Goal: Communication & Community: Answer question/provide support

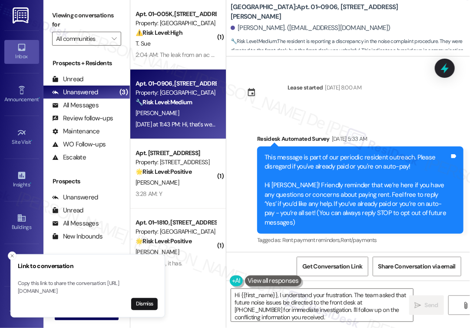
scroll to position [2318, 0]
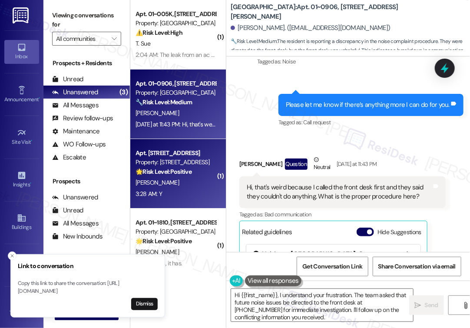
click at [195, 179] on div "[PERSON_NAME]" at bounding box center [176, 182] width 82 height 11
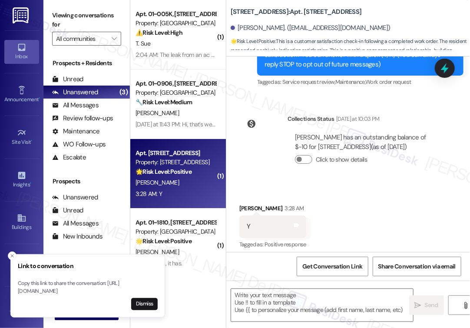
type textarea "Fetching suggested responses. Please feel free to read through the conversation…"
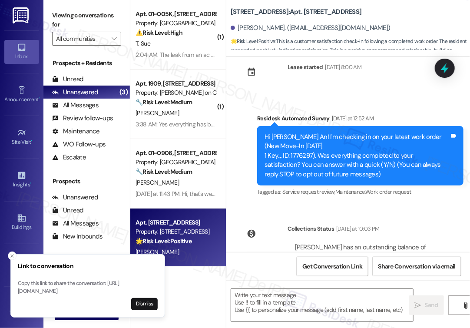
scroll to position [135, 0]
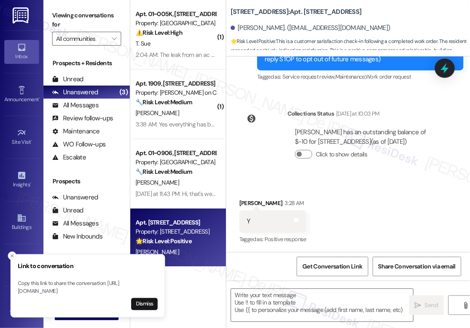
click at [12, 254] on line "Close toast" at bounding box center [12, 255] width 3 height 3
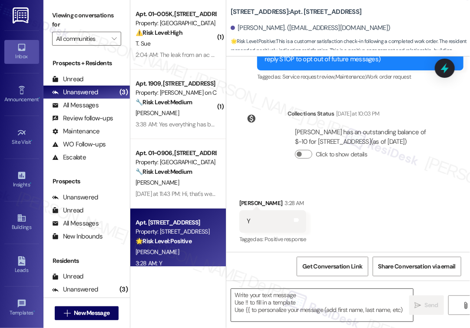
click at [305, 299] on textarea at bounding box center [322, 305] width 182 height 33
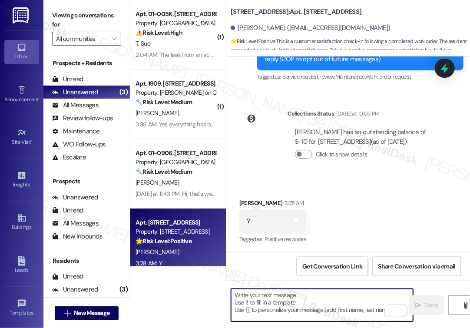
click at [291, 287] on div " Send " at bounding box center [348, 312] width 244 height 65
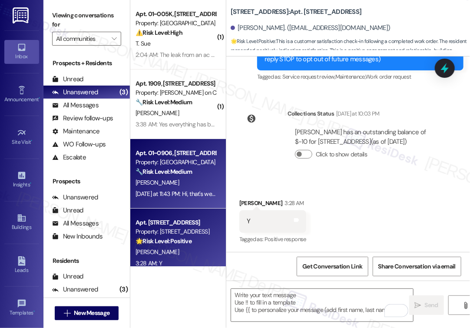
click at [172, 187] on div "[PERSON_NAME]" at bounding box center [176, 182] width 82 height 11
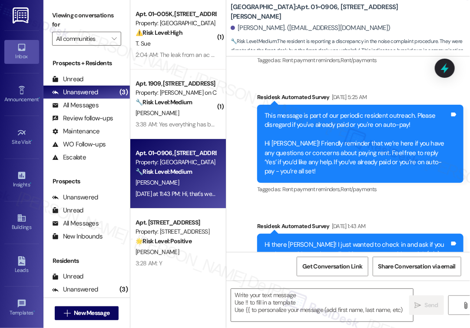
type textarea "Fetching suggested responses. Please feel free to read through the conversation…"
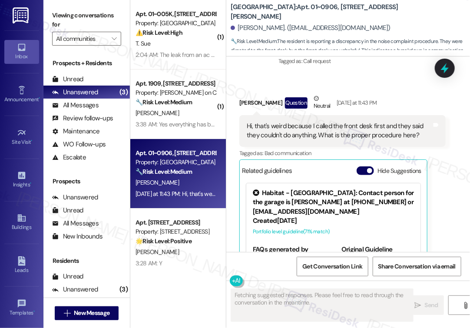
scroll to position [2643, 0]
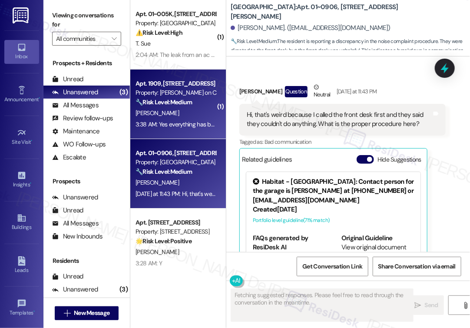
click at [159, 94] on div "Property: Cassidy on Canal" at bounding box center [175, 92] width 80 height 9
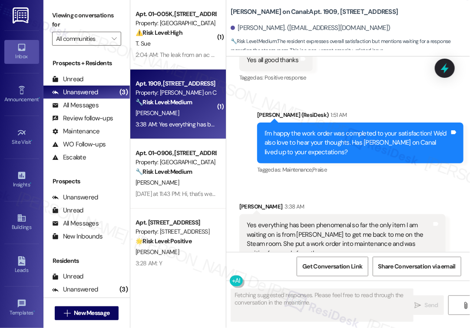
scroll to position [2076, 0]
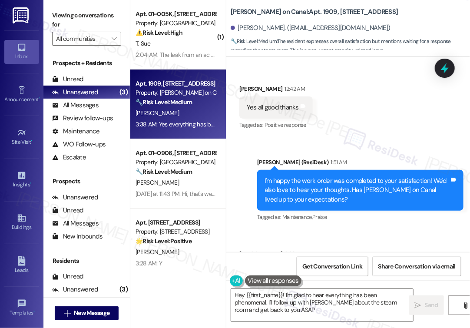
type textarea "Hey {{first_name}}! I'm glad to hear everything has been phenomenal. I'll follo…"
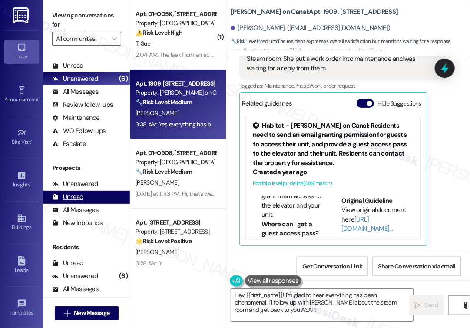
scroll to position [0, 0]
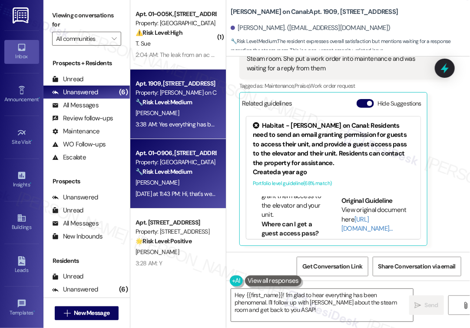
click at [205, 172] on div "🔧 Risk Level: Medium The resident is reporting a discrepancy in the noise compl…" at bounding box center [175, 171] width 80 height 9
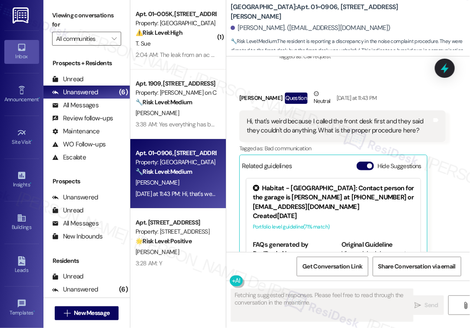
scroll to position [2643, 0]
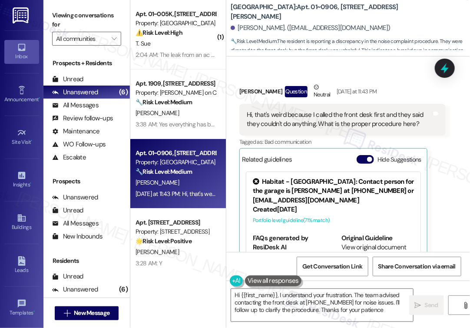
type textarea "Hi {{first_name}}, I understand your frustration. The team advised contacting t…"
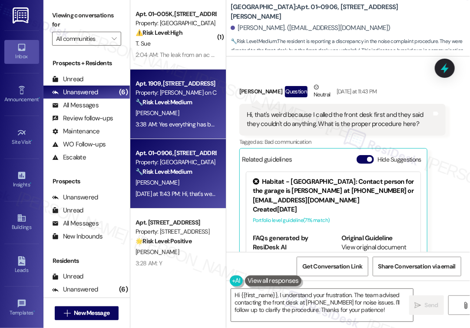
click at [183, 101] on strong "🔧 Risk Level: Medium" at bounding box center [163, 102] width 56 height 8
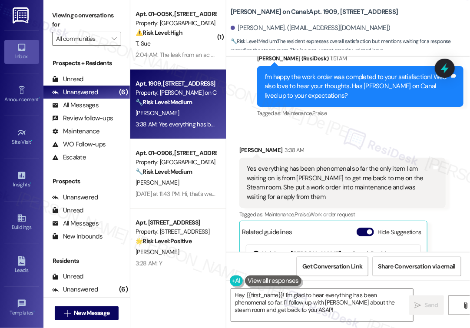
scroll to position [2192, 0]
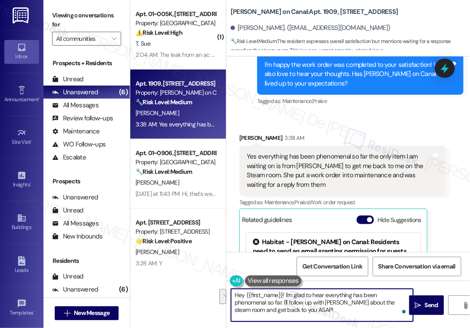
drag, startPoint x: 271, startPoint y: 312, endPoint x: 250, endPoint y: 301, distance: 23.3
click at [250, 301] on textarea "Hey {{first_name}}! I'm glad to hear everything has been phenomenal so far. I'l…" at bounding box center [322, 305] width 182 height 33
drag, startPoint x: 284, startPoint y: 294, endPoint x: 199, endPoint y: 295, distance: 85.1
click at [199, 295] on div "( 1 ) Apt. 01~005K, 1649 E. 50th St., Suite 1A Property: Twin Towers ⚠️ Risk Le…" at bounding box center [300, 164] width 340 height 328
drag, startPoint x: 396, startPoint y: 302, endPoint x: 375, endPoint y: 295, distance: 22.8
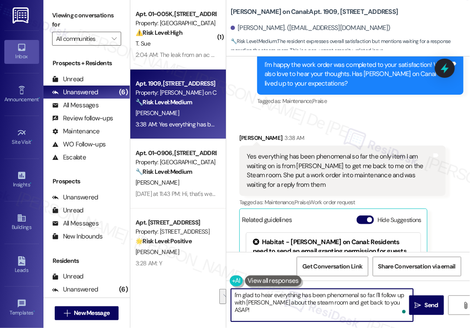
click at [375, 295] on textarea "I'm glad to hear everything has been phenomenal so far. I'll follow up with Kri…" at bounding box center [322, 305] width 182 height 33
paste textarea "In the meantime, please don’t hesitate to let me know if there’s anything else …"
type textarea "I'm glad to hear everything has been phenomenal so far. In the meantime, please…"
click at [434, 307] on span "Send" at bounding box center [431, 304] width 13 height 9
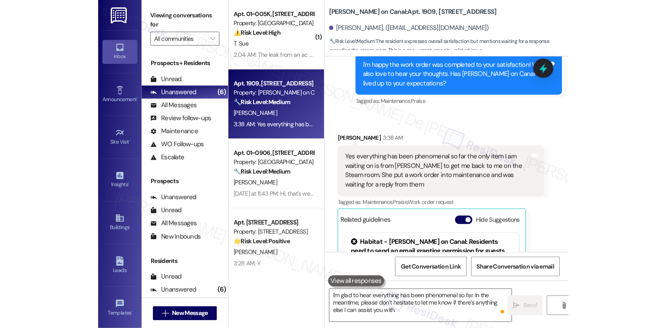
scroll to position [2308, 0]
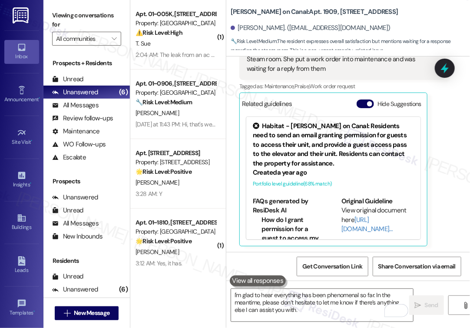
click at [442, 204] on div "Samuel Boleky 3:38 AM Yes everything has been phenomenal so far the only item I…" at bounding box center [342, 131] width 206 height 228
click at [343, 271] on span "Get Conversation Link" at bounding box center [331, 266] width 63 height 19
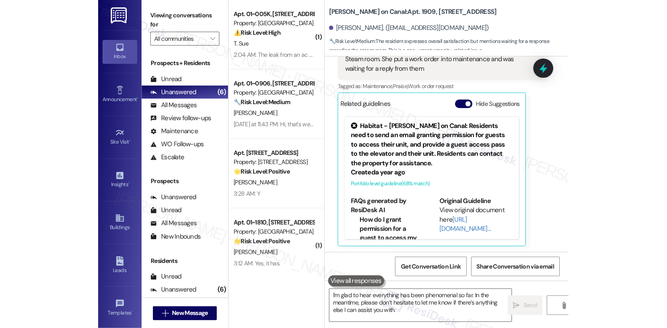
scroll to position [2066, 0]
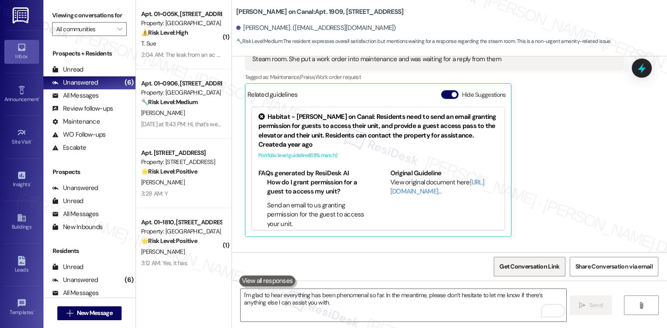
click at [469, 266] on span "Get Conversation Link" at bounding box center [529, 266] width 60 height 9
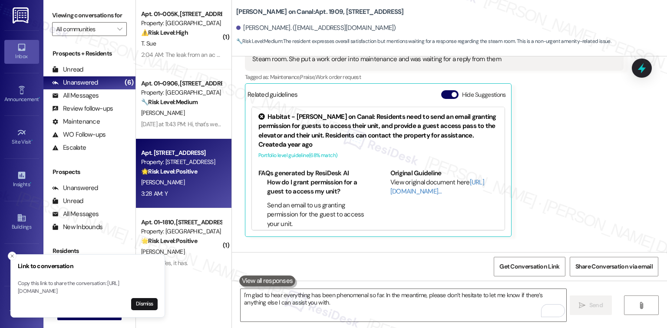
click at [190, 186] on div "Y. Lee" at bounding box center [181, 182] width 82 height 11
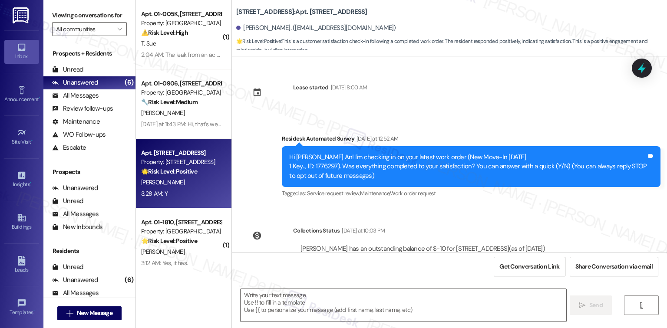
scroll to position [108, 0]
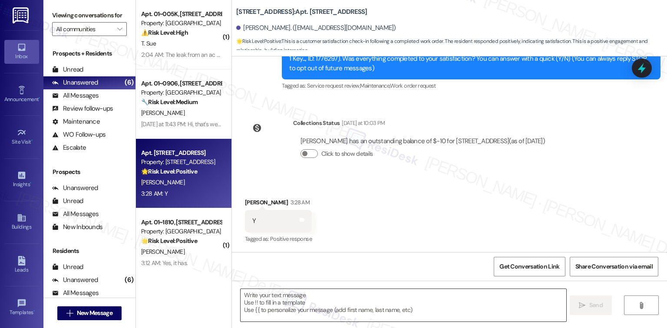
click at [375, 291] on textarea at bounding box center [403, 305] width 325 height 33
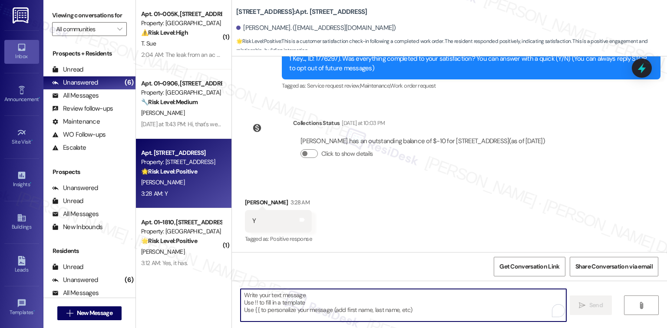
click at [373, 302] on textarea "To enrich screen reader interactions, please activate Accessibility in Grammarl…" at bounding box center [403, 305] width 325 height 33
click at [295, 315] on textarea "To enrich screen reader interactions, please activate Accessibility in Grammarl…" at bounding box center [403, 305] width 325 height 33
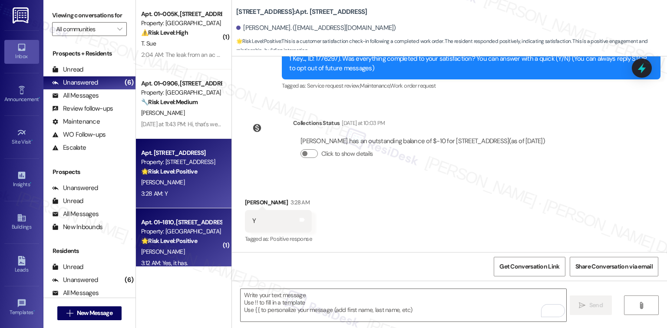
click at [175, 259] on div "3:12 AM: Yes, it has. 3:12 AM: Yes, it has." at bounding box center [164, 263] width 46 height 8
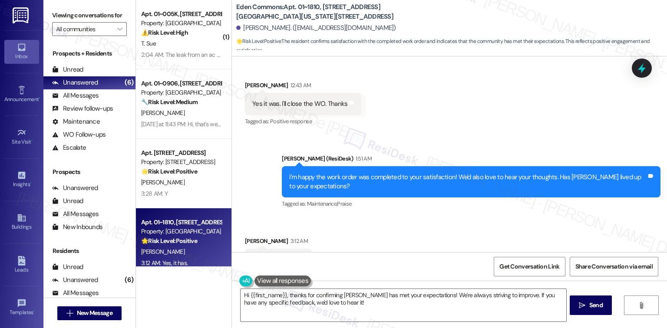
scroll to position [3682, 0]
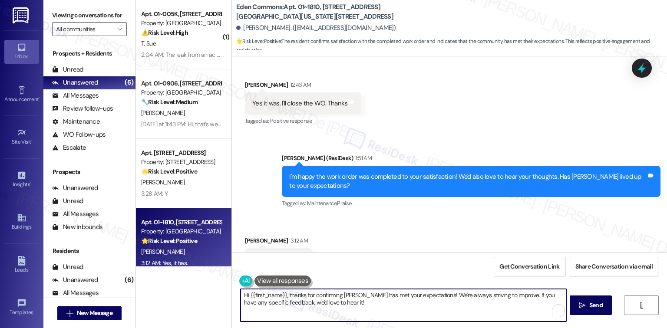
drag, startPoint x: 453, startPoint y: 297, endPoint x: 475, endPoint y: 303, distance: 23.5
click at [469, 303] on textarea "Hi {{first_name}}, thanks for confirming Eden Commons has met your expectations…" at bounding box center [403, 305] width 325 height 33
click at [469, 297] on textarea "Hi {{first_name}}, thanks for confirming Eden Commons has met your expectations…" at bounding box center [403, 305] width 325 height 33
drag, startPoint x: 533, startPoint y: 296, endPoint x: 475, endPoint y: 319, distance: 62.2
click at [469, 319] on textarea "Hi {{first_name}}, thanks for confirming Eden Commons has met your expectations…" at bounding box center [403, 305] width 325 height 33
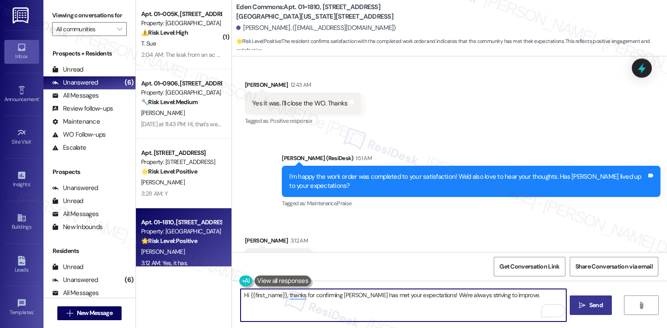
type textarea "Hi {{first_name}}, thanks for confirming Eden Commons has met your expectations…"
click at [469, 303] on span "Send" at bounding box center [595, 305] width 13 height 9
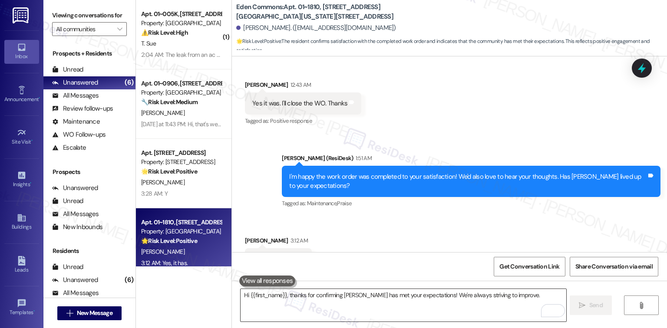
scroll to position [3682, 0]
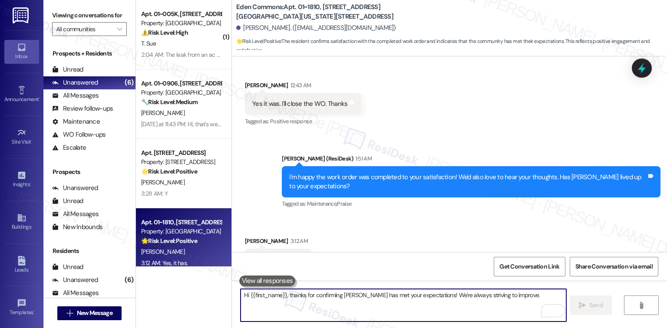
click at [342, 298] on textarea "Hi {{first_name}}, thanks for confirming Eden Commons has met your expectations…" at bounding box center [403, 305] width 325 height 33
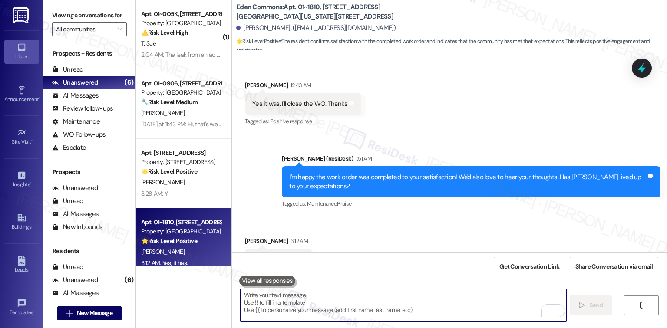
paste textarea "If it’s not too much trouble, would you kindly consider sharing your feedback i…"
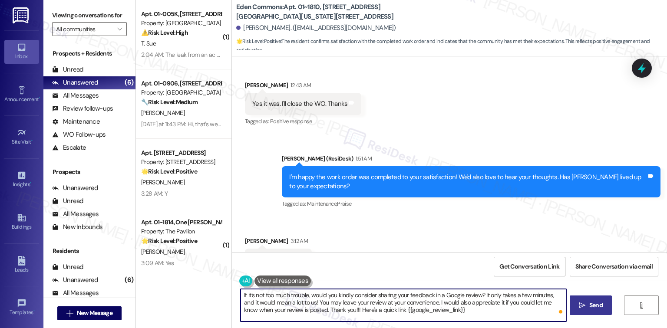
type textarea "If it’s not too much trouble, would you kindly consider sharing your feedback i…"
click at [469, 307] on span "Send" at bounding box center [595, 305] width 13 height 9
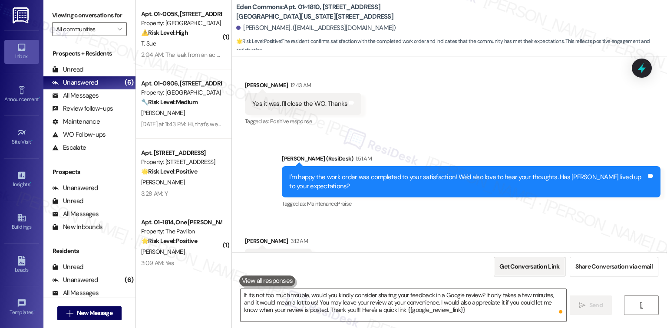
click at [469, 272] on span "Get Conversation Link" at bounding box center [529, 266] width 63 height 19
click at [469, 268] on span "Get Conversation Link" at bounding box center [529, 266] width 60 height 9
click at [469, 217] on div "Received via SMS Jason Mccoy 3:12 AM Yes, it has. Tags and notes Tagged as: Pos…" at bounding box center [449, 253] width 435 height 73
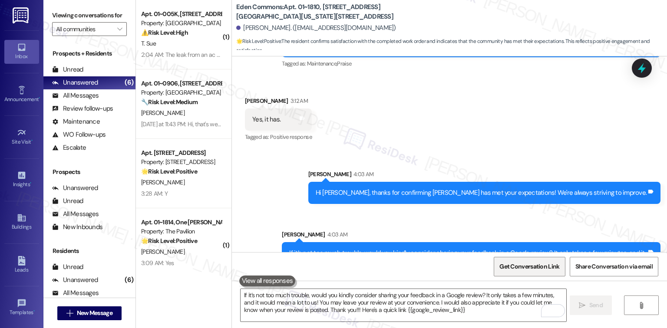
click at [469, 270] on span "Get Conversation Link" at bounding box center [529, 266] width 60 height 9
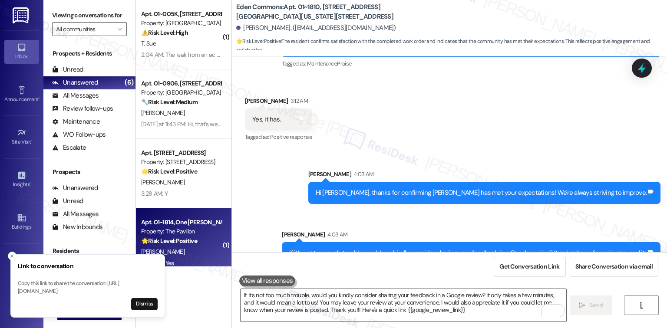
click at [186, 233] on div "Property: The Pavilion" at bounding box center [181, 231] width 80 height 9
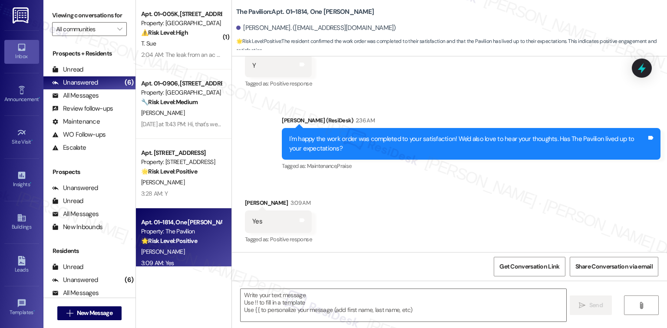
scroll to position [191, 0]
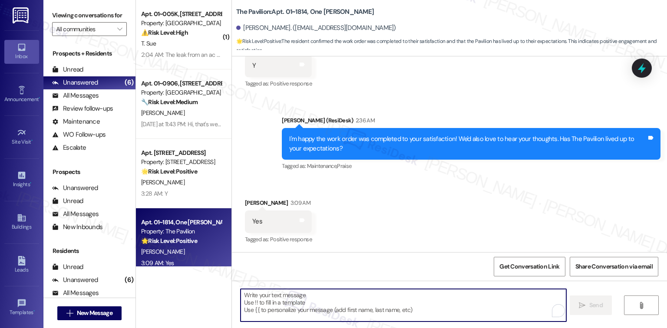
click at [308, 304] on textarea "To enrich screen reader interactions, please activate Accessibility in Grammarl…" at bounding box center [403, 305] width 325 height 33
click at [349, 304] on textarea "To enrich screen reader interactions, please activate Accessibility in Grammarl…" at bounding box center [403, 305] width 325 height 33
paste textarea "Glad to hear {{property}} is meeting your expectations."
type textarea "Glad to hear {{property}} is meeting your expectations."
click at [326, 309] on textarea "Glad to hear {{property}} is meeting your expectations." at bounding box center [403, 305] width 325 height 33
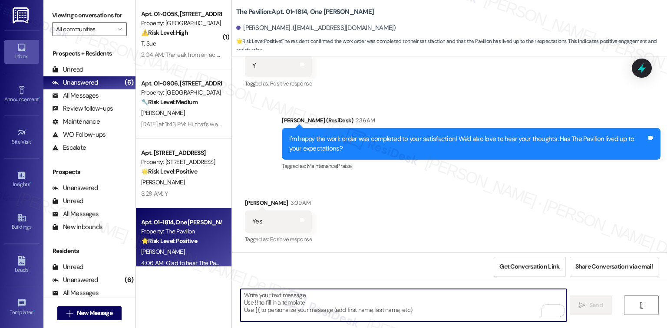
paste textarea "If it’s not too much trouble, would you kindly consider sharing your feedback i…"
type textarea "If it’s not too much trouble, would you kindly consider sharing your feedback i…"
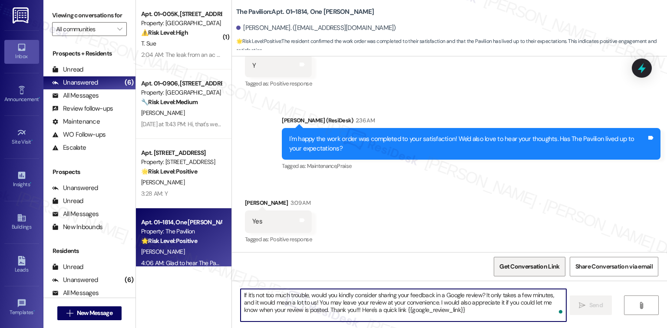
click at [469, 267] on span "Get Conversation Link" at bounding box center [529, 266] width 60 height 9
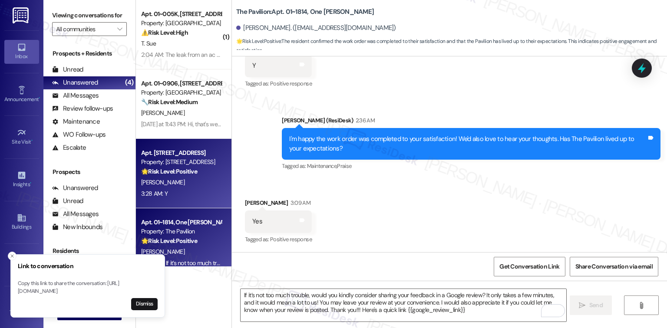
click at [181, 163] on div "Property: 1333 S Wabash" at bounding box center [181, 162] width 80 height 9
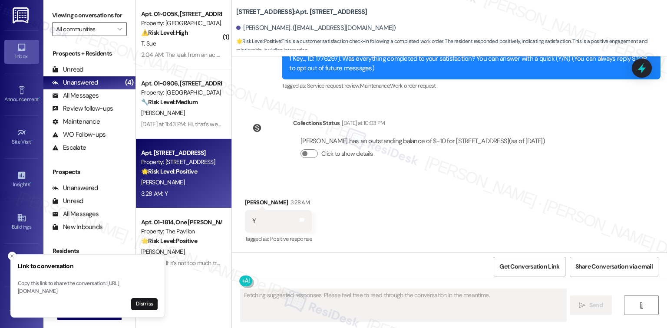
scroll to position [108, 0]
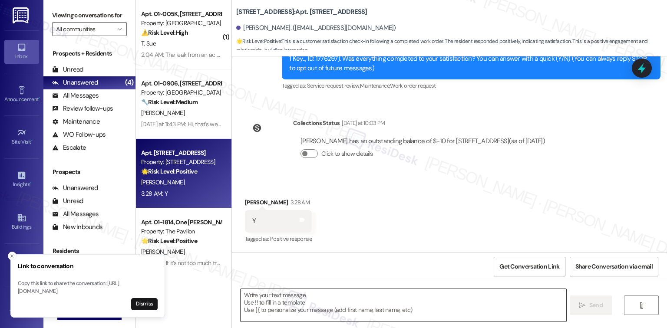
click at [347, 302] on textarea at bounding box center [403, 305] width 325 height 33
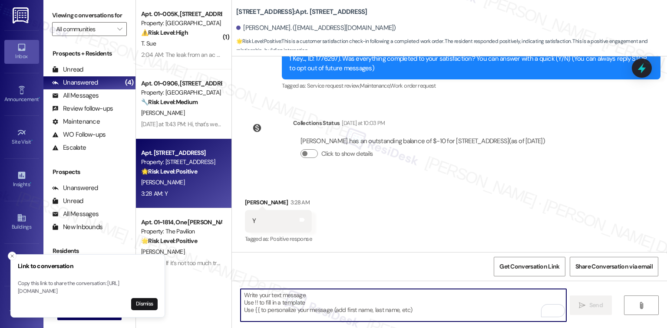
click at [345, 298] on textarea "To enrich screen reader interactions, please activate Accessibility in Grammarl…" at bounding box center [403, 305] width 325 height 33
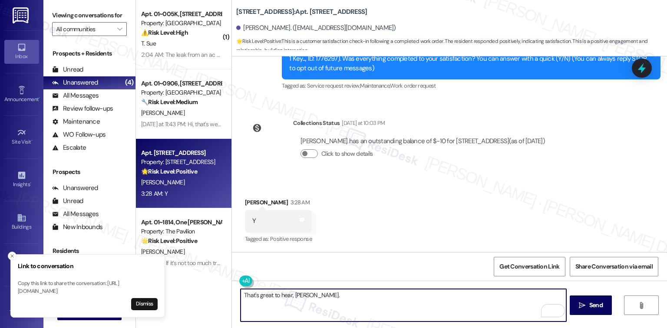
paste textarea "Please don’t hesitate to let me know if there’s anything I can help you with."
type textarea "That's great to hear, Yu An. Please don’t hesitate to let me know if there’s an…"
click at [469, 306] on span "Send" at bounding box center [595, 305] width 17 height 9
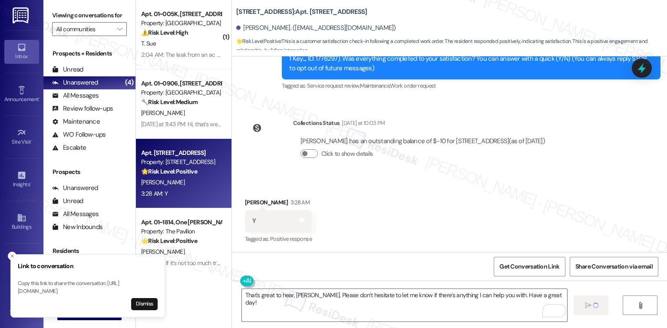
scroll to position [168, 0]
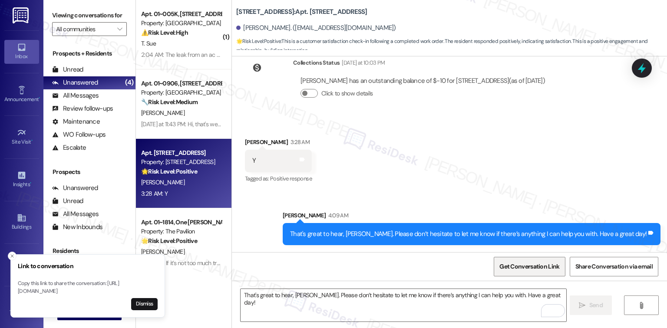
click at [469, 266] on span "Get Conversation Link" at bounding box center [529, 266] width 60 height 9
click at [458, 129] on div "Received via SMS Yu An Lee 3:28 AM Y Tags and notes Tagged as: Positive respons…" at bounding box center [449, 154] width 435 height 73
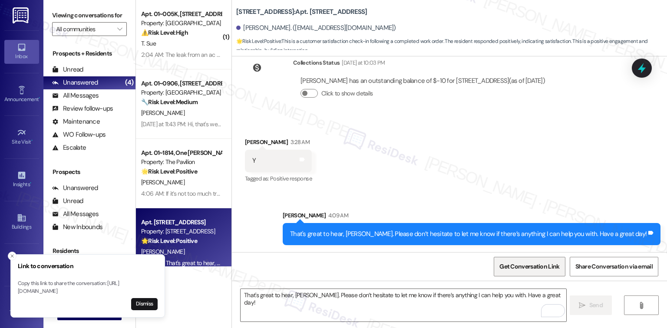
click at [469, 271] on span "Get Conversation Link" at bounding box center [529, 266] width 63 height 19
click at [10, 254] on icon "Close toast" at bounding box center [12, 256] width 5 height 5
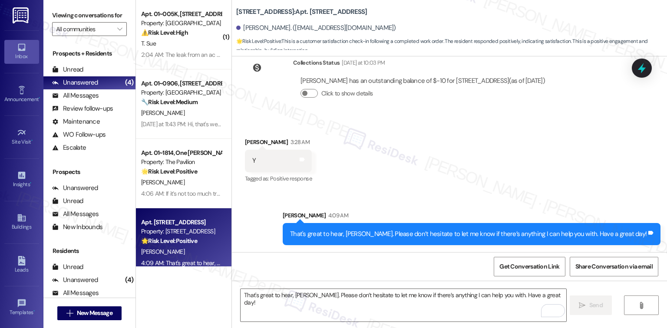
click at [469, 191] on div "Sent via SMS Sarah 4:09 AM That's great to hear, Yu An. Please don’t hesitate t…" at bounding box center [449, 221] width 435 height 60
click at [469, 274] on span "Get Conversation Link" at bounding box center [529, 266] width 63 height 19
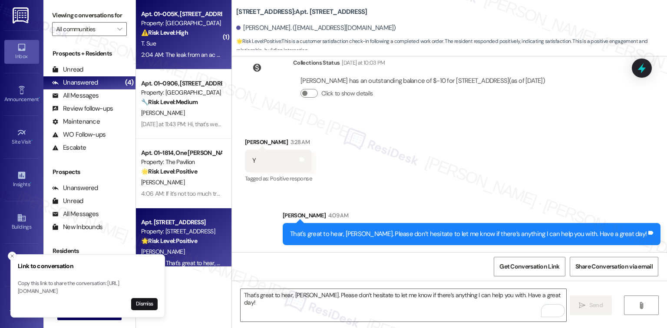
click at [205, 29] on div "⚠️ Risk Level: High The resident indicates that a leak from an AC vent was not …" at bounding box center [181, 32] width 80 height 9
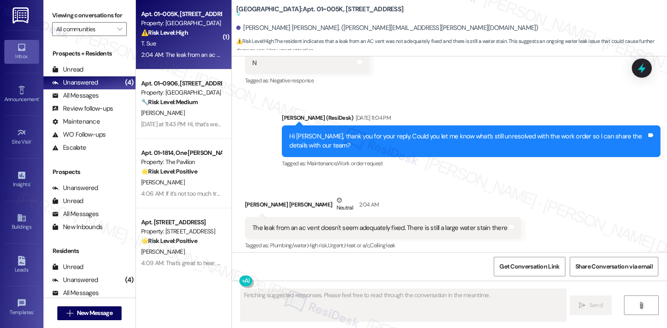
scroll to position [4550, 0]
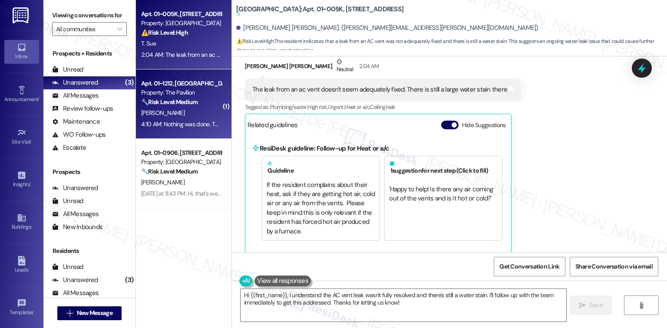
click at [171, 99] on strong "🔧 Risk Level: Medium" at bounding box center [169, 102] width 56 height 8
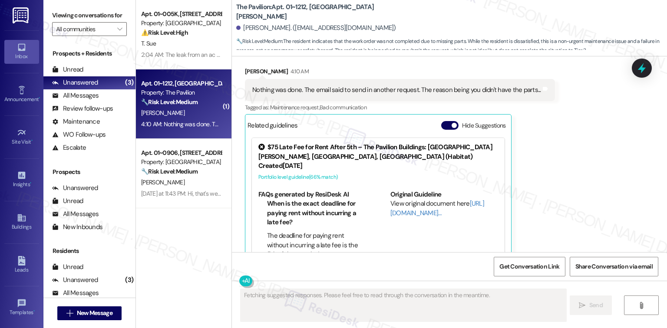
scroll to position [2573, 0]
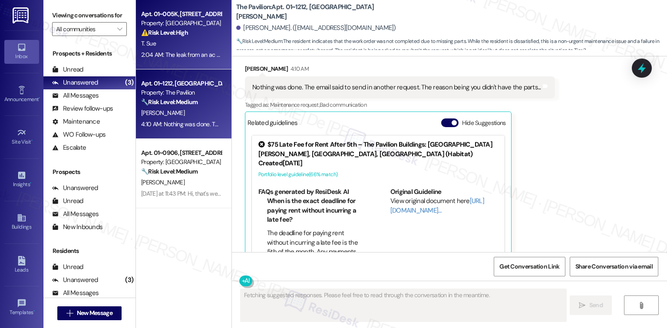
click at [164, 23] on div "Property: [GEOGRAPHIC_DATA]" at bounding box center [181, 23] width 80 height 9
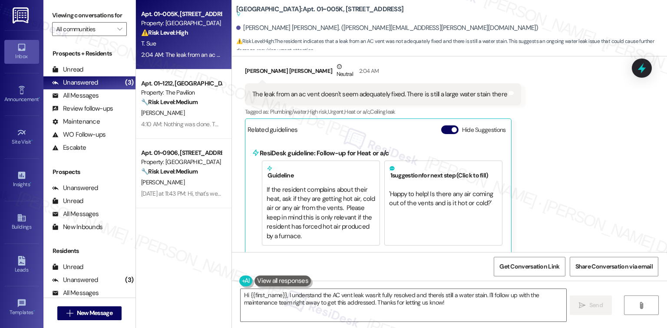
scroll to position [4550, 0]
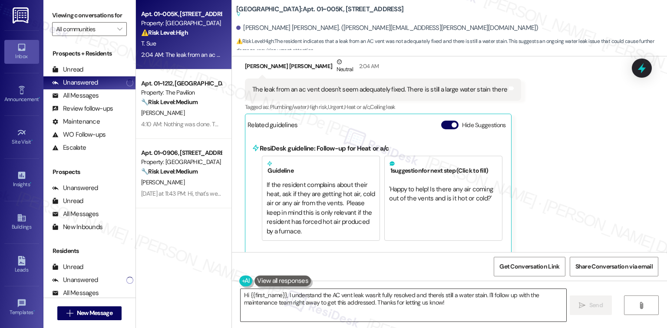
click at [385, 302] on textarea "Hi {{first_name}}, I understand the AC vent leak wasn't fully resolved and ther…" at bounding box center [403, 305] width 325 height 33
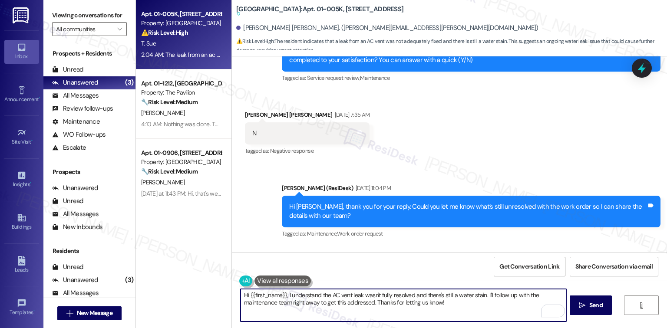
scroll to position [4318, 0]
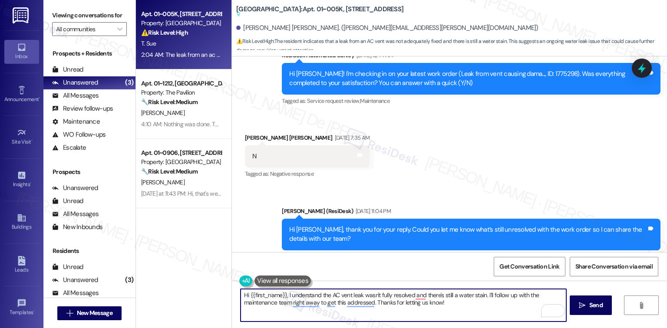
click at [469, 69] on div "Hi Taryn! I'm checking in on your latest work order (Leak from vent causing dam…" at bounding box center [467, 78] width 357 height 19
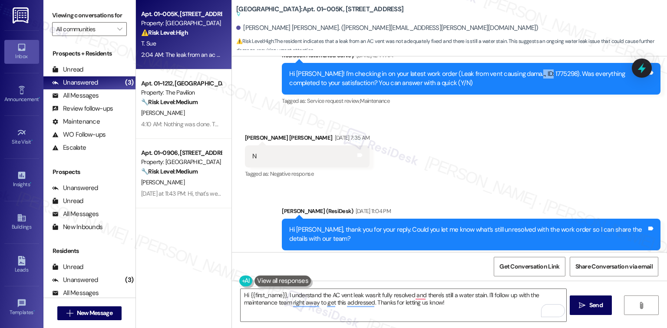
click at [469, 58] on div "Survey, sent via SMS Residesk Automated Survey Sep 16, 2025 at 12:44 AM Hi Tary…" at bounding box center [471, 78] width 392 height 69
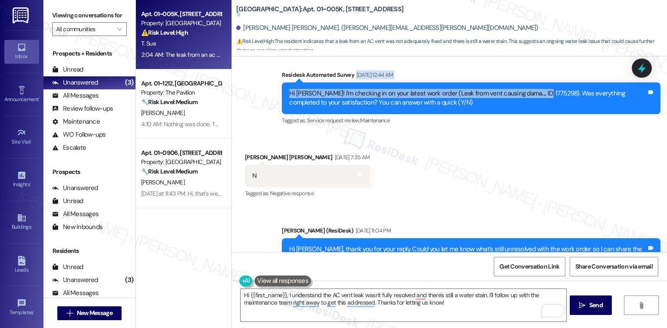
click at [469, 82] on div "Hi Taryn! I'm checking in on your latest work order (Leak from vent causing dam…" at bounding box center [471, 98] width 379 height 32
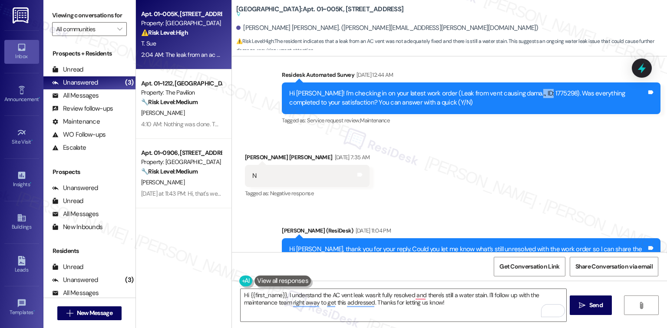
click at [469, 82] on div "Hi Taryn! I'm checking in on your latest work order (Leak from vent causing dam…" at bounding box center [471, 98] width 379 height 32
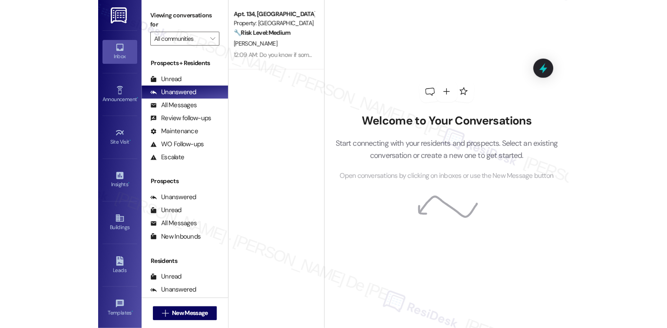
scroll to position [2318, 0]
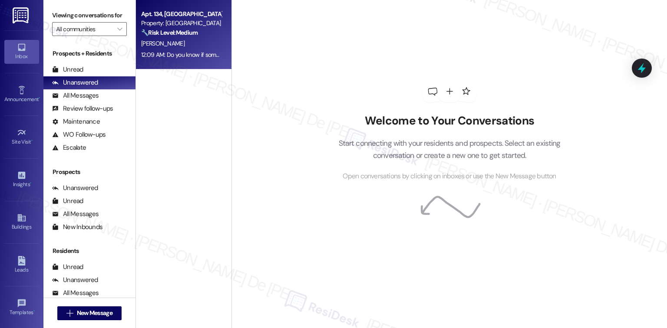
click at [154, 29] on strong "🔧 Risk Level: Medium" at bounding box center [169, 33] width 56 height 8
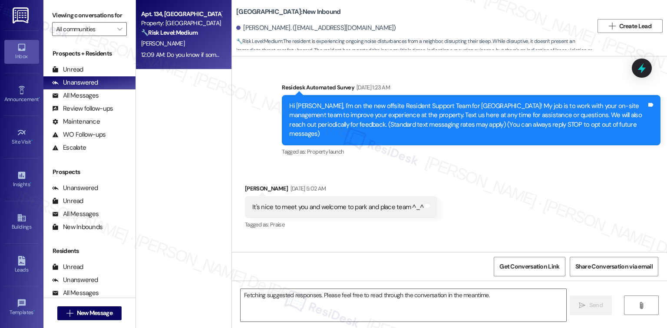
scroll to position [20035, 0]
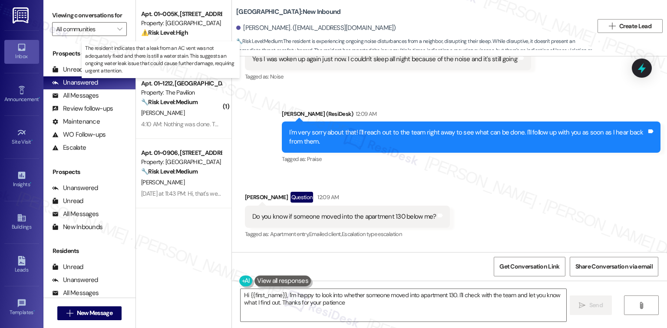
type textarea "Hi {{first_name}}, I'm happy to look into whether someone moved into apartment …"
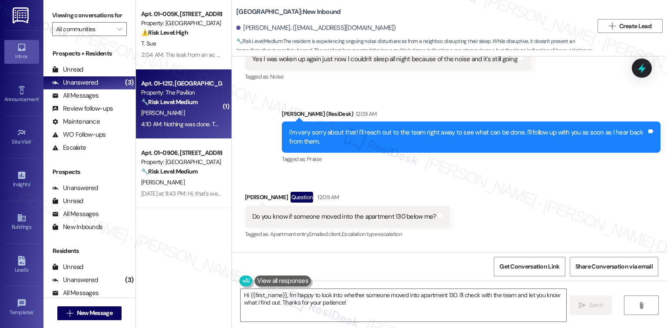
click at [173, 109] on div "[PERSON_NAME]" at bounding box center [181, 113] width 82 height 11
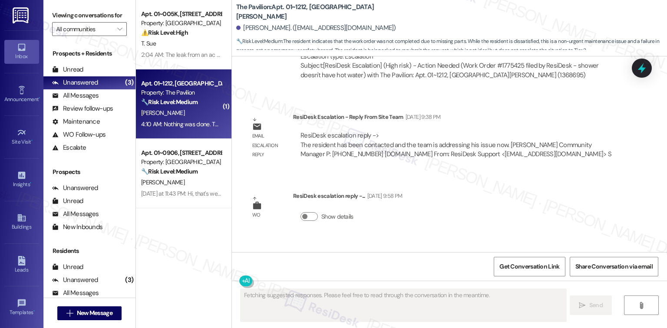
scroll to position [2573, 0]
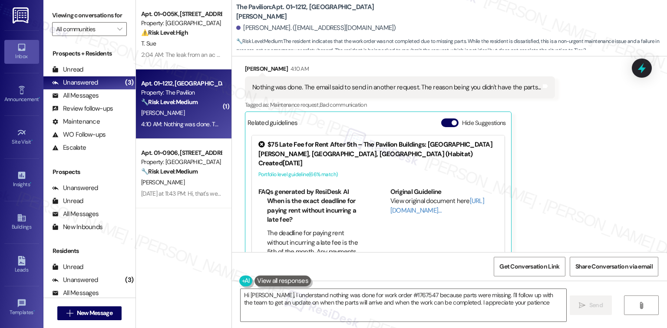
type textarea "Hi [PERSON_NAME], I understand nothing was done for work order #1767547 because…"
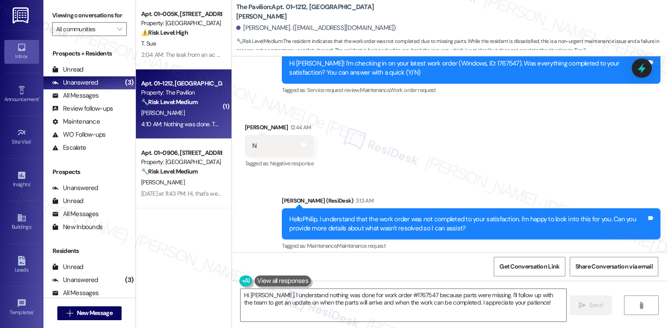
scroll to position [2341, 0]
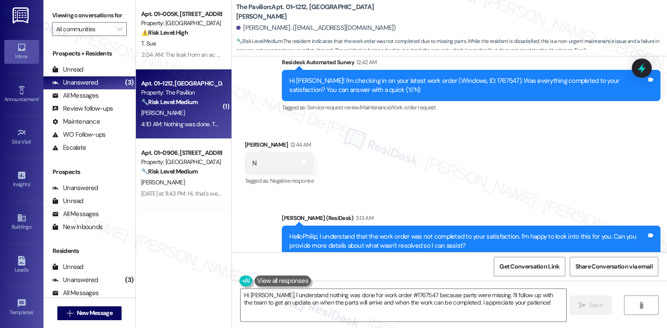
click at [468, 76] on div "Hi [PERSON_NAME]! I'm checking in on your latest work order (Windows, ID: 17675…" at bounding box center [467, 85] width 357 height 19
click at [467, 76] on div "Hi [PERSON_NAME]! I'm checking in on your latest work order (Windows, ID: 17675…" at bounding box center [467, 85] width 357 height 19
click at [464, 76] on div "Hi Philip! I'm checking in on your latest work order (Windows, ID: 1767547). Wa…" at bounding box center [467, 85] width 357 height 19
type textarea "1767547"
click at [464, 76] on div "Hi Philip! I'm checking in on your latest work order (Windows, ID: 1767547). Wa…" at bounding box center [467, 85] width 357 height 19
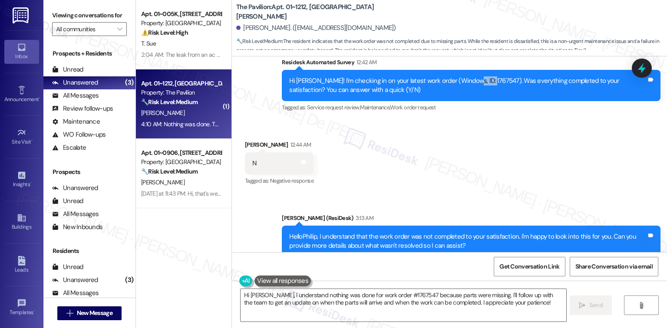
copy div "1767547"
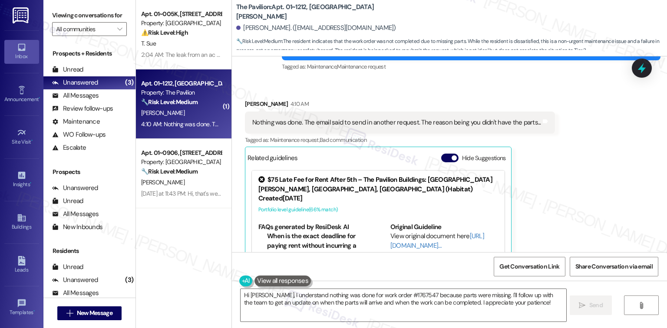
scroll to position [2573, 0]
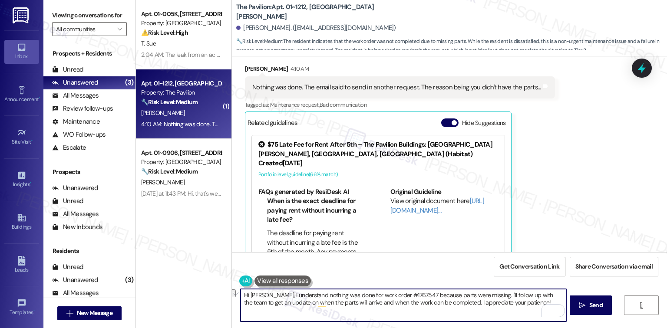
drag, startPoint x: 418, startPoint y: 306, endPoint x: 434, endPoint y: 311, distance: 17.3
click at [434, 311] on textarea "Hi Philip, I understand nothing was done for work order #1767547 because parts …" at bounding box center [403, 305] width 325 height 33
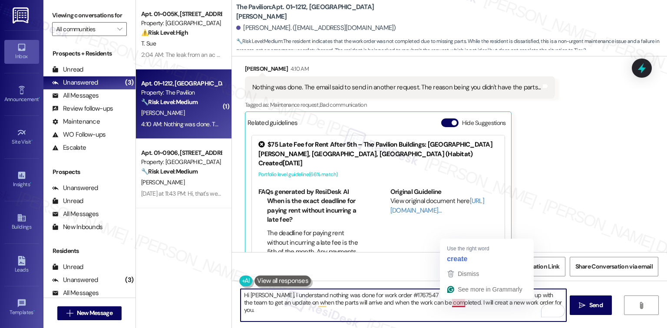
click at [461, 302] on textarea "Hi Philip, I understand nothing was done for work order #1767547 because parts …" at bounding box center [403, 305] width 325 height 33
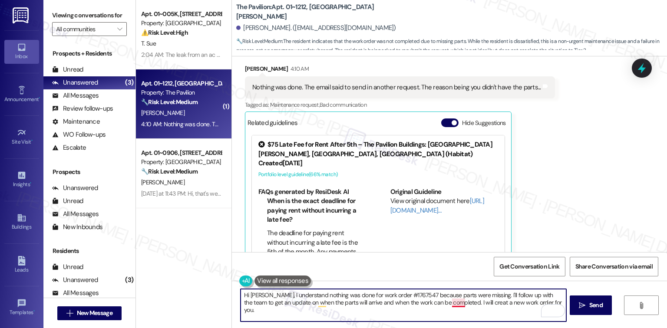
click at [453, 305] on textarea "Hi Philip, I understand nothing was done for work order #1767547 because parts …" at bounding box center [403, 305] width 325 height 33
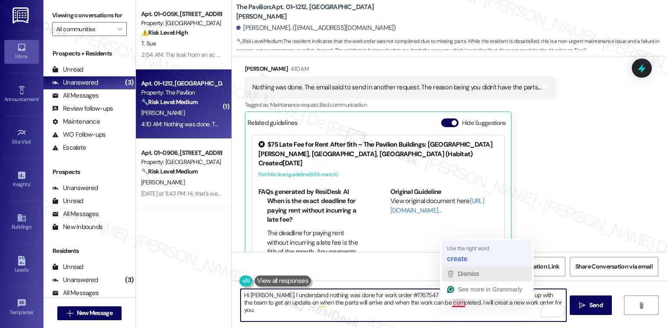
type textarea "Hi Philip, I understand nothing was done for work order #1767547 because parts …"
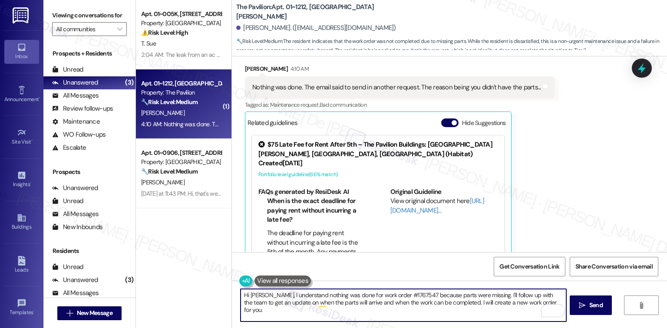
click at [469, 303] on textarea "Hi Philip, I understand nothing was done for work order #1767547 because parts …" at bounding box center [403, 305] width 325 height 33
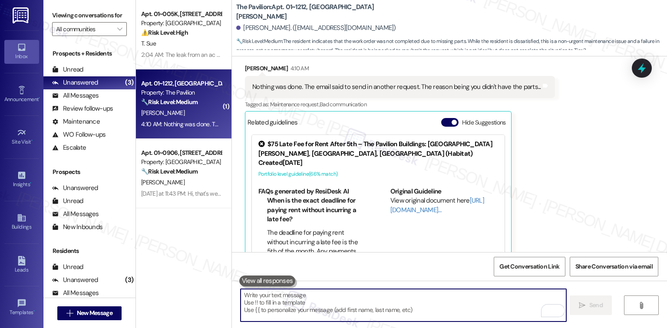
scroll to position [102, 0]
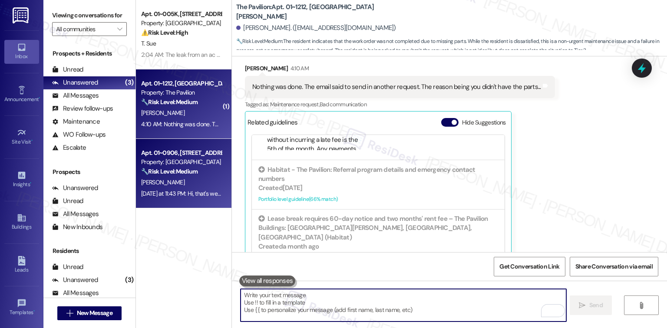
click at [160, 176] on div "🔧 Risk Level: Medium The resident is reporting a discrepancy in the noise compl…" at bounding box center [181, 171] width 80 height 9
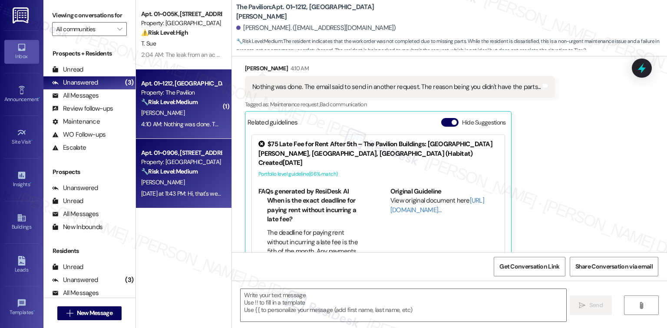
click at [174, 106] on strong "🔧 Risk Level: Medium" at bounding box center [169, 102] width 56 height 8
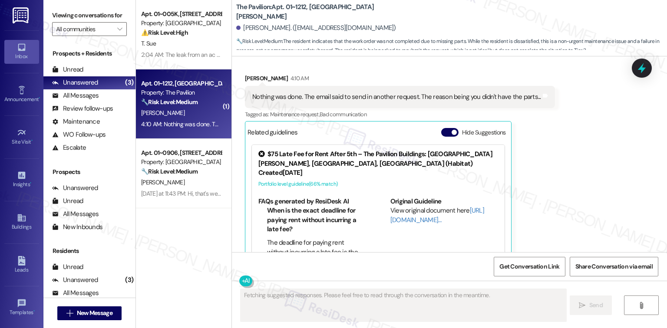
scroll to position [2656, 0]
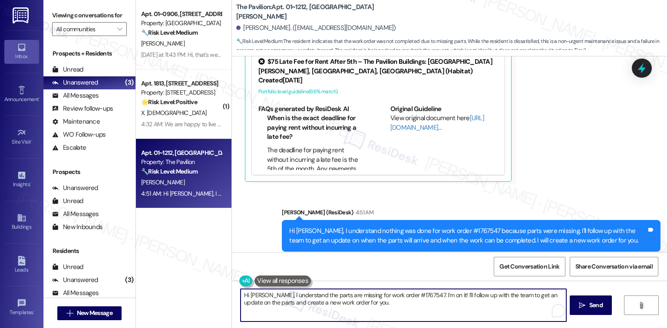
drag, startPoint x: 356, startPoint y: 303, endPoint x: 228, endPoint y: 290, distance: 128.4
click at [232, 290] on div "Hi Philip, I understand the parts are missing for work order #1767547. I'm on i…" at bounding box center [449, 313] width 435 height 65
paste textarea "Could you please confirm if we have permission to enter your home to complete t…"
type textarea "Could you please confirm if we have permission to enter your home to complete t…"
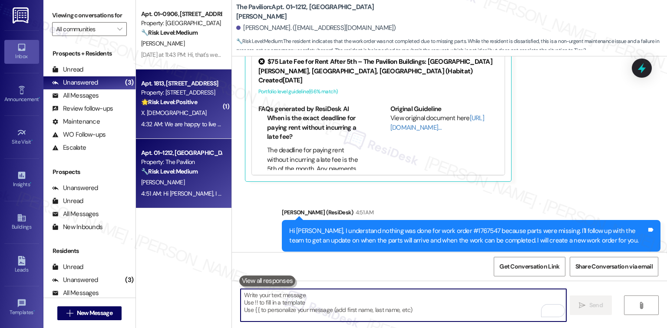
click at [175, 117] on div "X. Tao" at bounding box center [181, 113] width 82 height 11
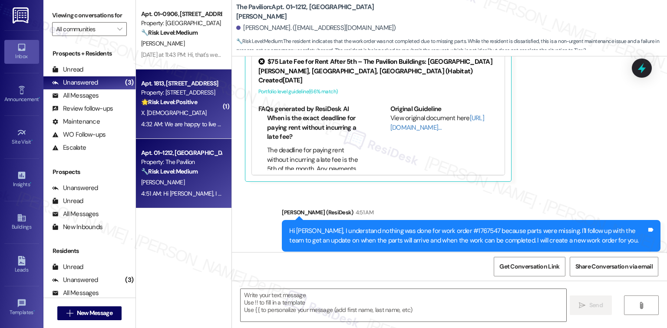
click at [169, 167] on div "Property: The Pavilion" at bounding box center [181, 162] width 80 height 9
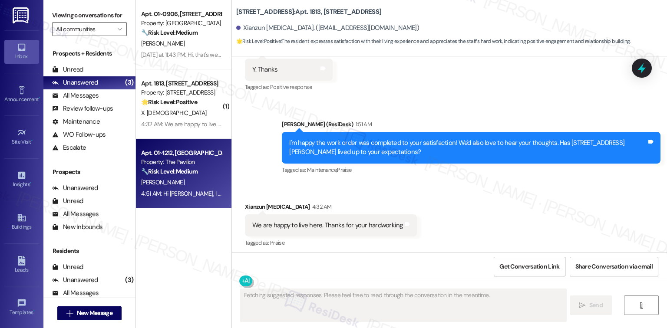
scroll to position [174, 0]
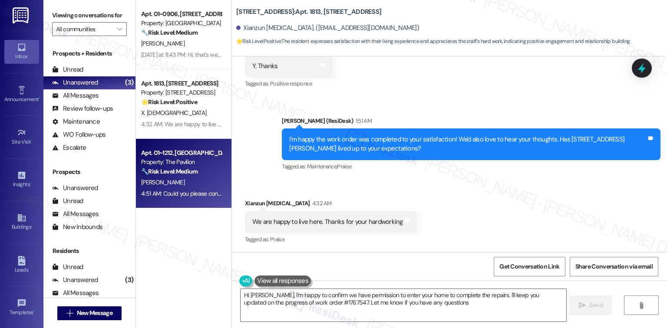
type textarea "Hi Philip, I'm happy to confirm we have permission to enter your home to comple…"
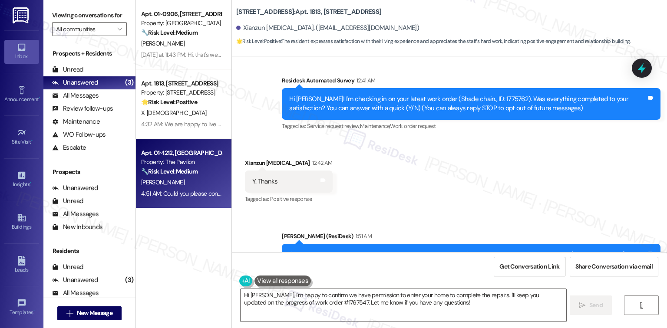
scroll to position [174, 0]
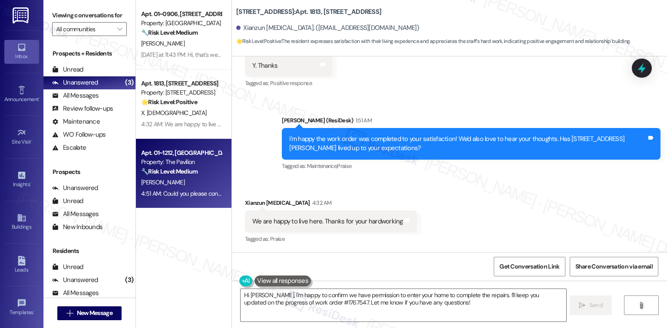
click at [435, 174] on div "Sent via SMS Sarah (ResiDesk) 1:51 AM I'm happy the work order was completed to…" at bounding box center [471, 143] width 392 height 69
click at [168, 191] on div "4:51 AM: Could you please confirm if we have permission to enter your home to c…" at bounding box center [297, 194] width 312 height 8
click at [177, 182] on div "P. Johnson" at bounding box center [181, 182] width 82 height 11
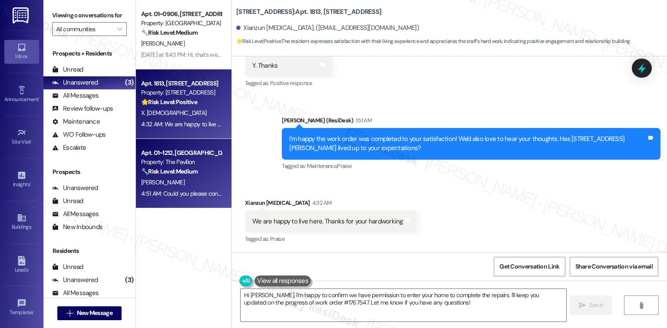
click at [182, 116] on div "X. Tao" at bounding box center [181, 113] width 82 height 11
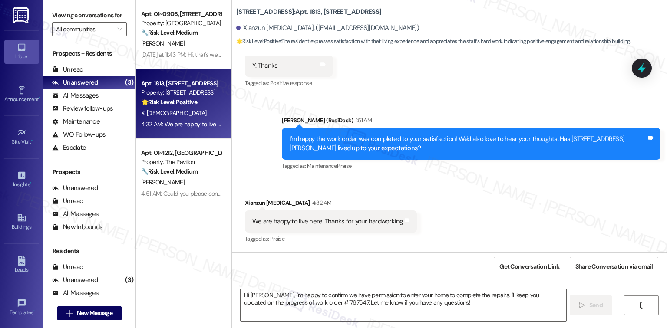
type textarea "Fetching suggested responses. Please feel free to read through the conversation…"
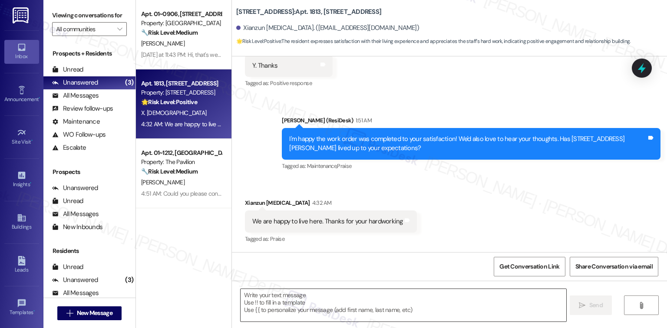
click at [382, 303] on textarea at bounding box center [403, 305] width 325 height 33
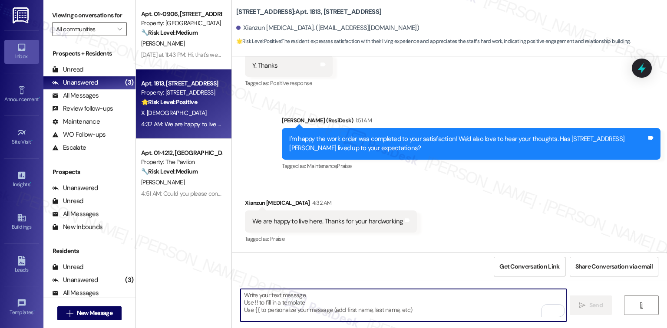
click at [379, 295] on textarea "To enrich screen reader interactions, please activate Accessibility in Grammarl…" at bounding box center [403, 305] width 325 height 33
paste textarea "Glad to hear {{property}} is meeting your expectations."
type textarea "Glad to hear {{property}} is meeting your expectations."
click at [368, 305] on textarea "To enrich screen reader interactions, please activate Accessibility in Grammarl…" at bounding box center [403, 305] width 325 height 33
paste textarea "If it’s not too much trouble, would you kindly consider sharing your feedback i…"
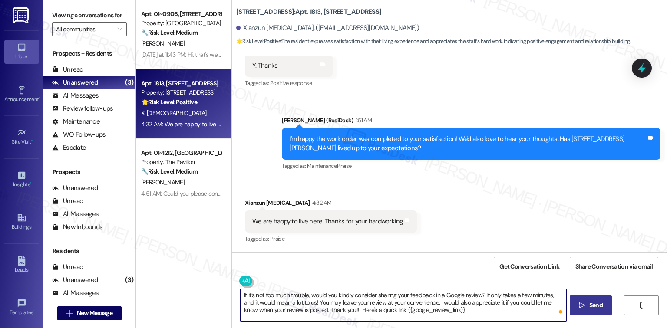
type textarea "If it’s not too much trouble, would you kindly consider sharing your feedback i…"
click at [469, 309] on span "Send" at bounding box center [595, 305] width 13 height 9
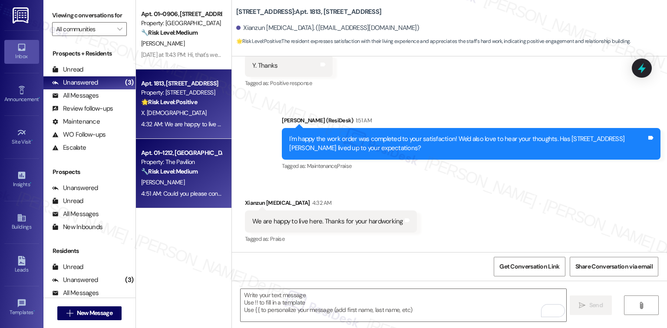
click at [204, 162] on div "Property: The Pavilion" at bounding box center [181, 162] width 80 height 9
type textarea "Fetching suggested responses. Please feel free to read through the conversation…"
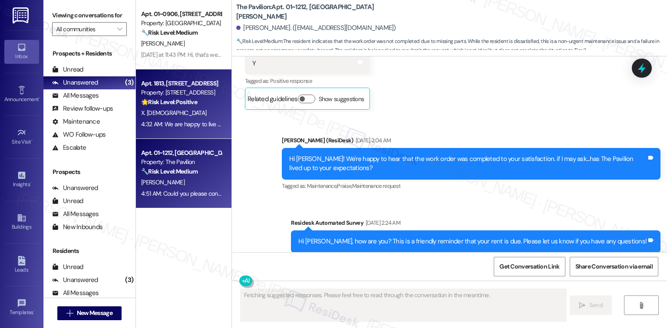
click at [181, 116] on div "X. Tao" at bounding box center [181, 113] width 82 height 11
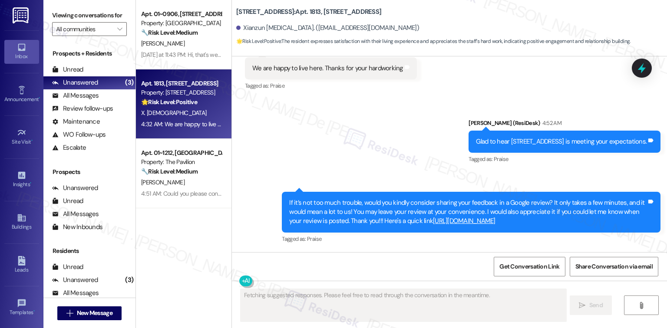
scroll to position [327, 0]
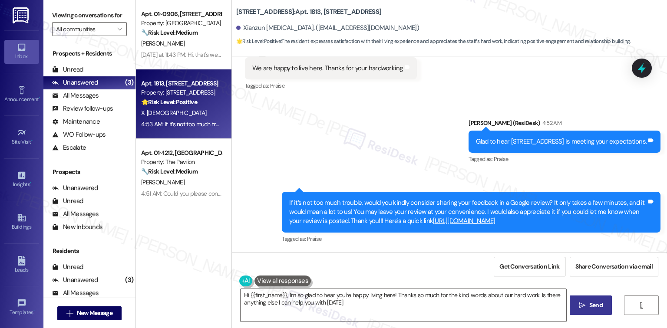
type textarea "Hi {{first_name}}, I'm so glad to hear you're happy living here! Thanks so much…"
click at [469, 261] on span "Get Conversation Link" at bounding box center [529, 266] width 63 height 19
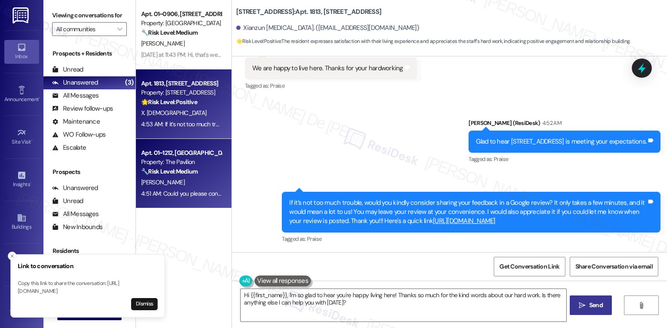
click at [196, 165] on div "Property: The Pavilion" at bounding box center [181, 162] width 80 height 9
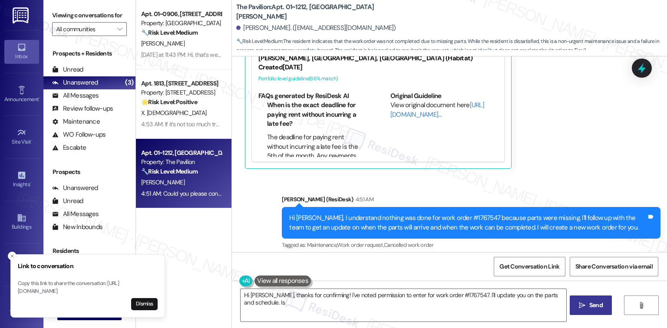
scroll to position [2717, 0]
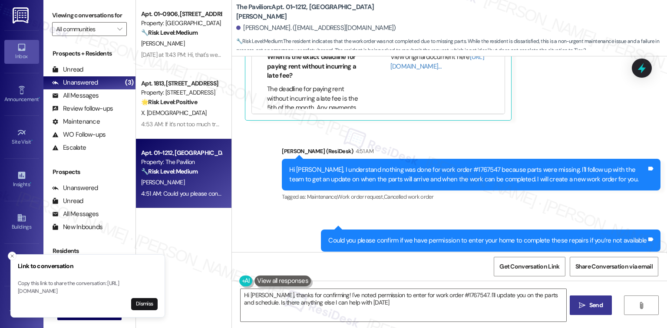
type textarea "Hi Philip, thanks for confirming! I've noted permission to enter for work order…"
click at [469, 269] on span "Get Conversation Link" at bounding box center [529, 266] width 60 height 9
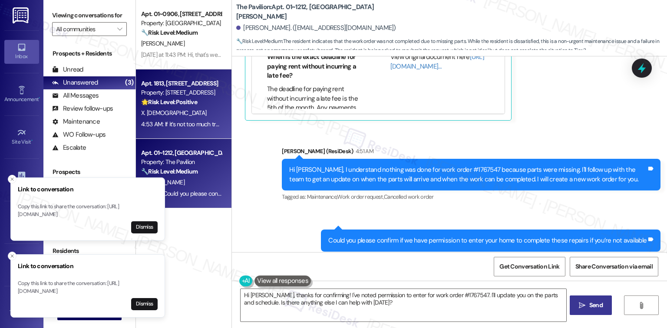
click at [185, 113] on div "X. Tao" at bounding box center [181, 113] width 82 height 11
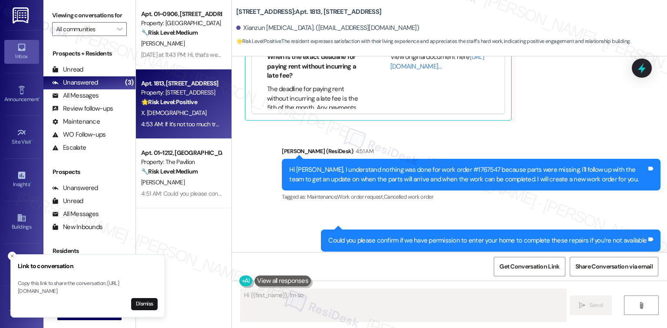
scroll to position [327, 0]
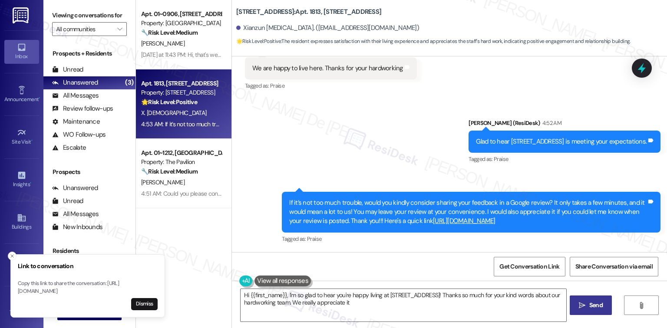
type textarea "Hi {{first_name}}, I'm so glad to hear you're happy living at 1333 S Wabash! Th…"
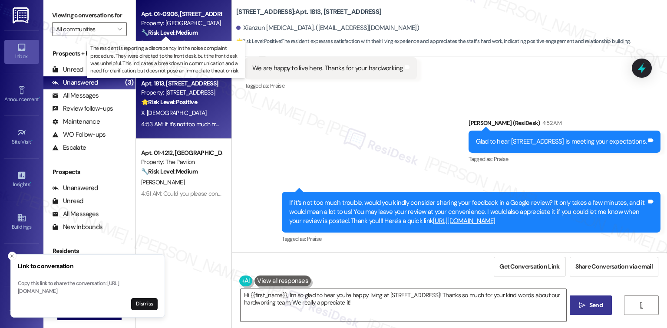
click at [183, 36] on strong "🔧 Risk Level: Medium" at bounding box center [169, 33] width 56 height 8
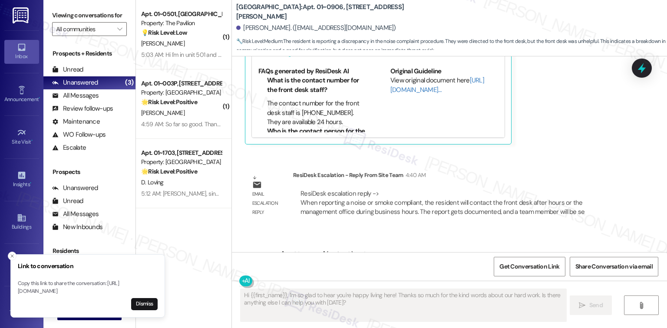
scroll to position [2516, 0]
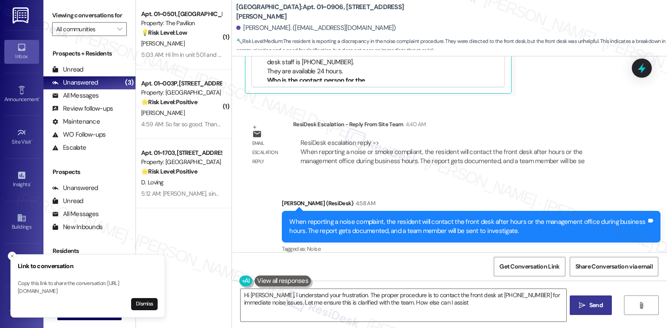
type textarea "Hi Lisa, I understand your frustration. The proper procedure is to contact the …"
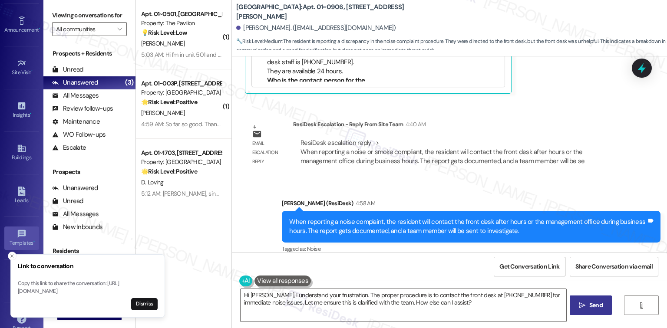
scroll to position [83, 0]
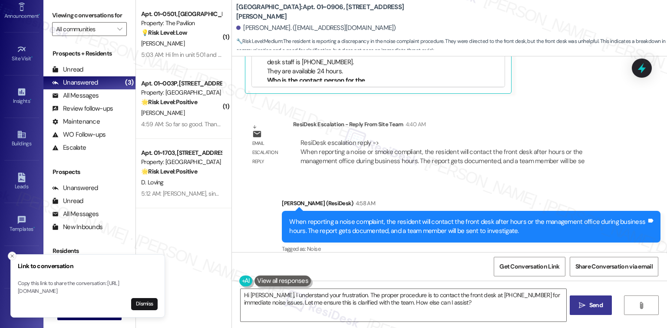
click at [12, 252] on button "Close toast" at bounding box center [12, 256] width 9 height 9
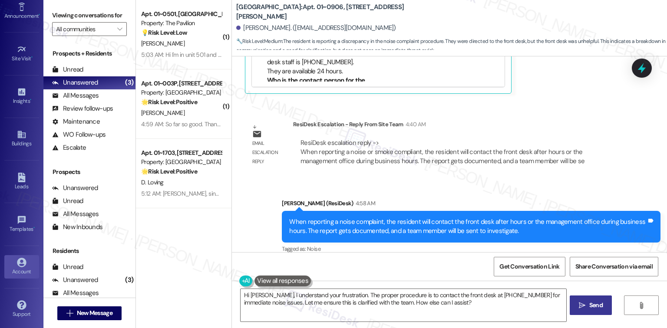
click at [22, 260] on icon at bounding box center [21, 262] width 9 height 9
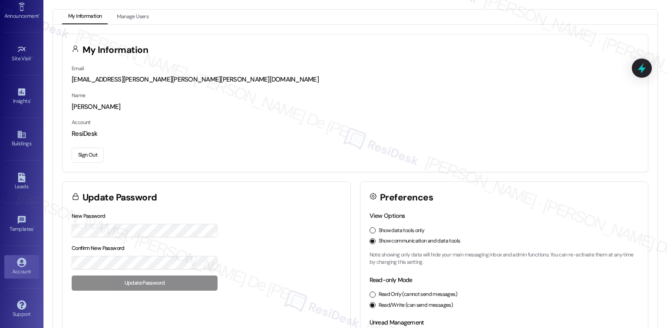
click at [88, 155] on button "Sign Out" at bounding box center [88, 155] width 32 height 15
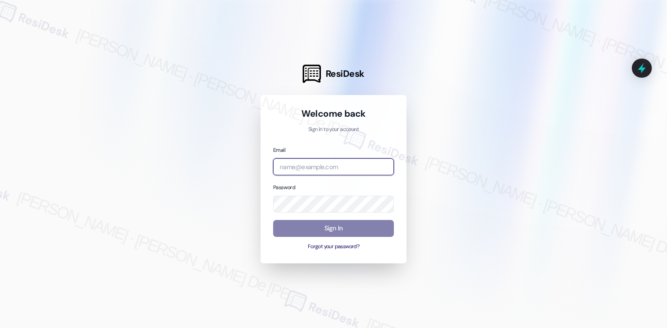
click at [335, 164] on input "email" at bounding box center [333, 166] width 121 height 17
click at [350, 169] on input "email" at bounding box center [333, 166] width 121 height 17
click at [267, 323] on div at bounding box center [333, 164] width 667 height 328
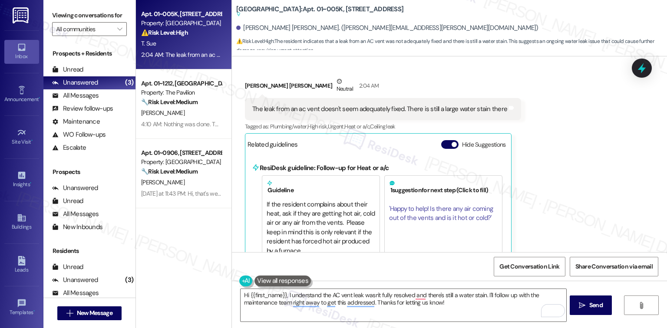
scroll to position [4550, 0]
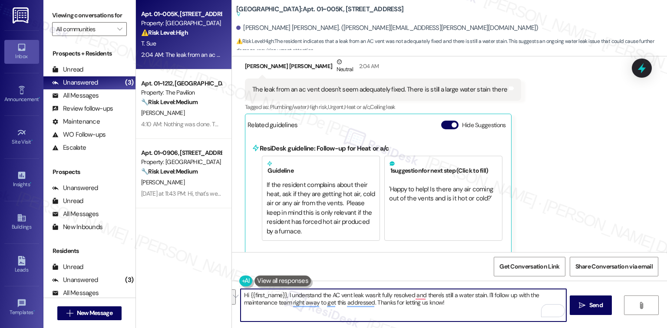
drag, startPoint x: 452, startPoint y: 307, endPoint x: 478, endPoint y: 297, distance: 28.6
click at [483, 295] on textarea "Hi {{first_name}}, I understand the AC vent leak wasn't fully resolved and ther…" at bounding box center [403, 305] width 325 height 33
click at [411, 316] on textarea "Hi {{first_name}}, I understand the AC vent leak wasn't fully resolved and ther…" at bounding box center [403, 305] width 325 height 33
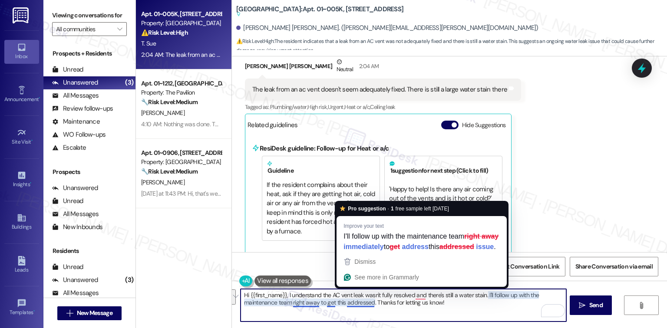
click at [363, 307] on textarea "Hi {{first_name}}, I understand the AC vent leak wasn't fully resolved and ther…" at bounding box center [403, 305] width 325 height 33
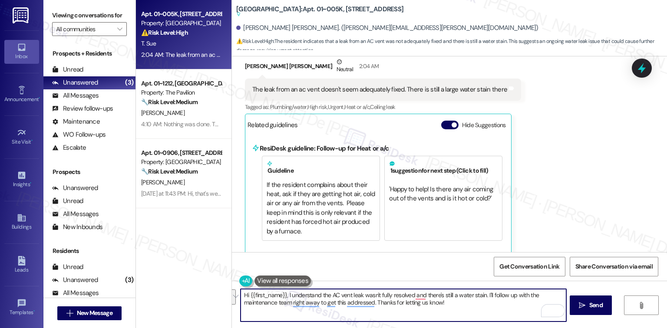
drag, startPoint x: 469, startPoint y: 307, endPoint x: 465, endPoint y: 305, distance: 4.7
click at [469, 307] on textarea "Hi {{first_name}}, I understand the AC vent leak wasn't fully resolved and ther…" at bounding box center [403, 305] width 325 height 33
click at [465, 305] on textarea "Hi {{first_name}}, I understand the AC vent leak wasn't fully resolved and ther…" at bounding box center [403, 305] width 325 height 33
drag, startPoint x: 462, startPoint y: 304, endPoint x: 483, endPoint y: 297, distance: 21.4
click at [483, 297] on textarea "Hi {{first_name}}, I understand the AC vent leak wasn't fully resolved and ther…" at bounding box center [403, 305] width 325 height 33
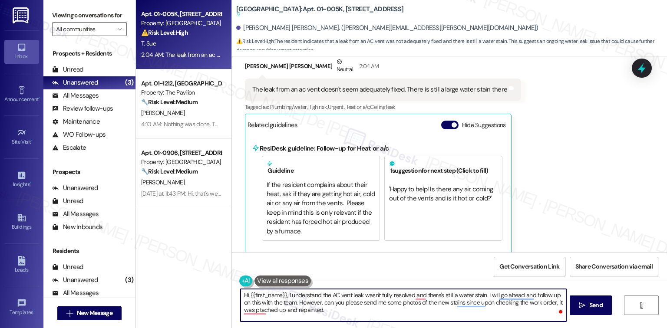
click at [410, 298] on textarea "Hi {{first_name}}, I understand the AC vent leak wasn't fully resolved and ther…" at bounding box center [403, 305] width 325 height 33
click at [416, 297] on textarea "Hi {{first_name}}, I understand the AC vent leak wasn't fully resolved and ther…" at bounding box center [403, 305] width 325 height 33
click at [248, 311] on textarea "Hi {{first_name}}, I understand the AC vent leak wasn't fully resolved, and the…" at bounding box center [403, 305] width 325 height 33
click at [326, 313] on textarea "Hi {{first_name}}, I understand the AC vent leak wasn't fully resolved, and the…" at bounding box center [403, 305] width 325 height 33
click at [248, 310] on textarea "Hi {{first_name}}, I understand the AC vent leak wasn't fully resolved, and the…" at bounding box center [403, 305] width 325 height 33
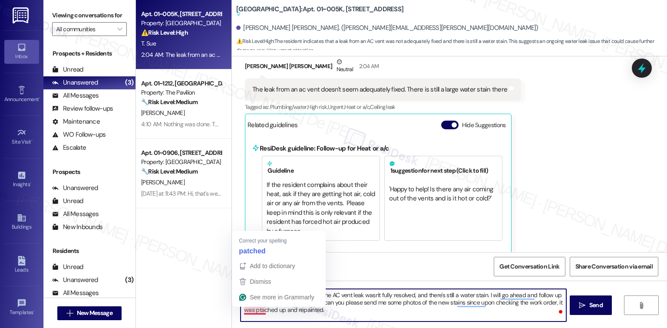
click at [337, 325] on div "Hi {{first_name}}, I understand the AC vent leak wasn't fully resolved, and the…" at bounding box center [449, 313] width 435 height 65
click at [247, 308] on textarea "Hi {{first_name}}, I understand the AC vent leak wasn't fully resolved, and the…" at bounding box center [403, 305] width 325 height 33
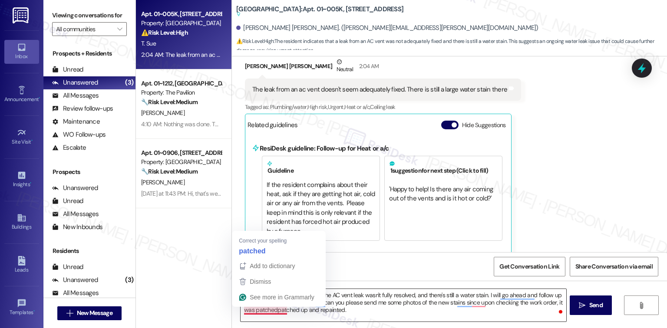
click at [277, 315] on textarea "Hi {{first_name}}, I understand the AC vent leak wasn't fully resolved, and the…" at bounding box center [403, 305] width 325 height 33
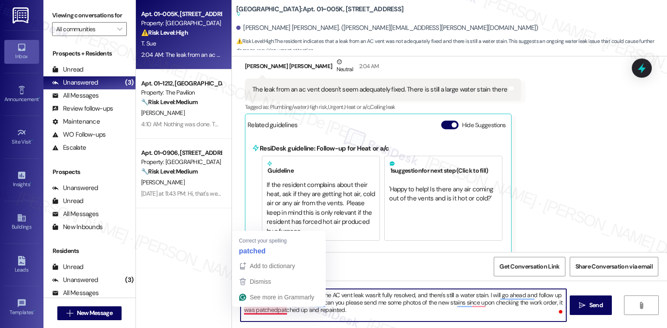
click at [259, 310] on textarea "Hi {{first_name}}, I understand the AC vent leak wasn't fully resolved, and the…" at bounding box center [403, 305] width 325 height 33
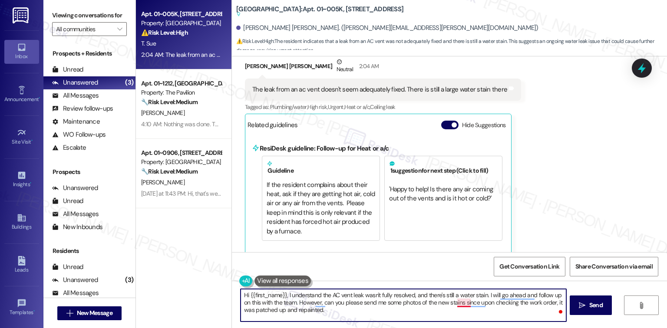
click at [460, 303] on textarea "Hi {{first_name}}, I understand the AC vent leak wasn't fully resolved, and the…" at bounding box center [403, 305] width 325 height 33
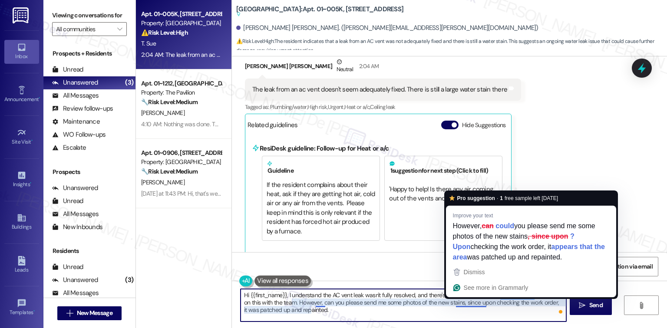
click at [474, 305] on textarea "Hi {{first_name}}, I understand the AC vent leak wasn't fully resolved, and the…" at bounding box center [403, 305] width 325 height 33
click at [416, 310] on textarea "Hi {{first_name}}, I understand the AC vent leak wasn't fully resolved, and the…" at bounding box center [403, 305] width 325 height 33
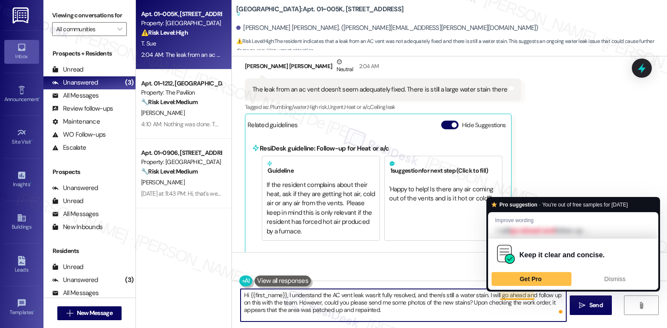
click at [513, 297] on textarea "Hi {{first_name}}, I understand the AC vent leak wasn't fully resolved, and the…" at bounding box center [403, 305] width 325 height 33
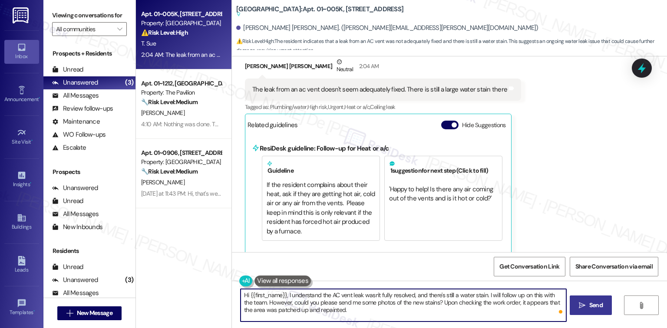
type textarea "Hi {{first_name}}, I understand the AC vent leak wasn't fully resolved, and the…"
click at [590, 303] on span "Send" at bounding box center [595, 305] width 13 height 9
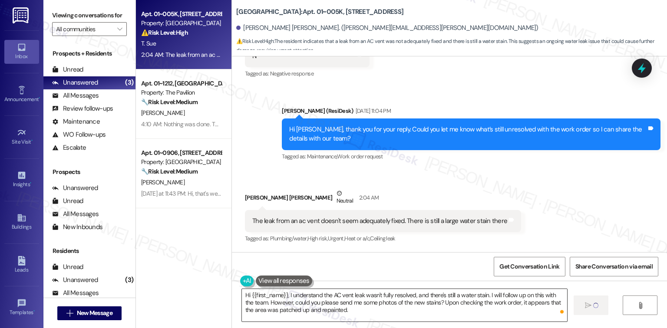
scroll to position [4486, 0]
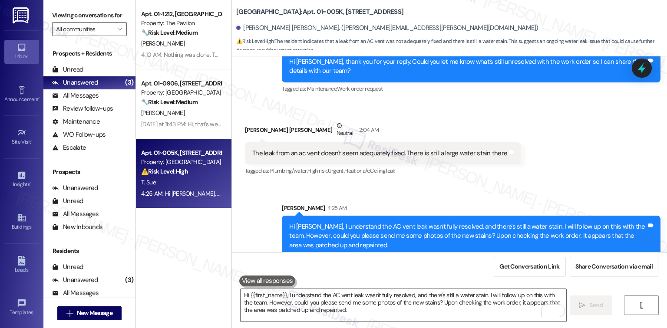
click at [370, 184] on div "Sent via SMS Sarah 4:25 AM Hi Taryn, I understand the AC vent leak wasn't fully…" at bounding box center [449, 223] width 435 height 79
click at [539, 264] on span "Get Conversation Link" at bounding box center [529, 266] width 60 height 9
click at [504, 165] on div "Tagged as: Plumbing/water , Click to highlight conversations about Plumbing/wat…" at bounding box center [383, 171] width 276 height 13
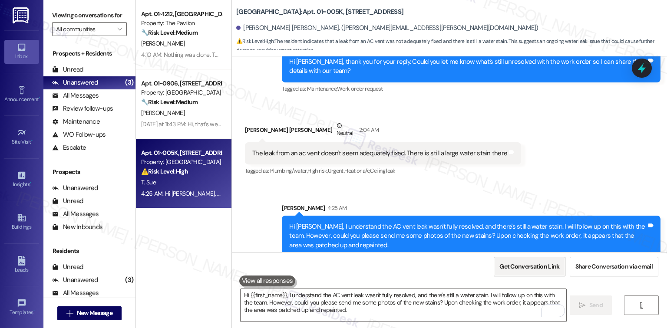
click at [545, 271] on span "Get Conversation Link" at bounding box center [529, 266] width 60 height 9
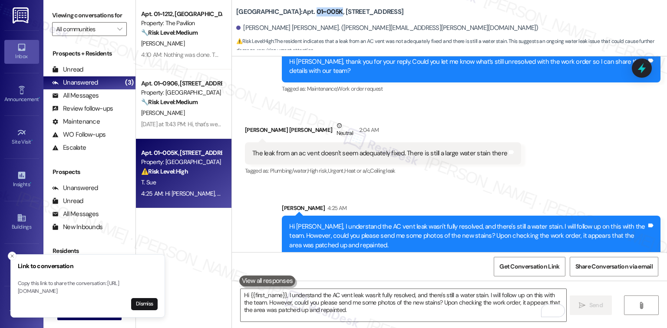
drag, startPoint x: 308, startPoint y: 10, endPoint x: 282, endPoint y: 15, distance: 26.1
click at [282, 15] on b "Twin Towers: Apt. 01~005K, 1649 E. 50th St., Suite 1A" at bounding box center [319, 11] width 167 height 9
copy b "01~005K"
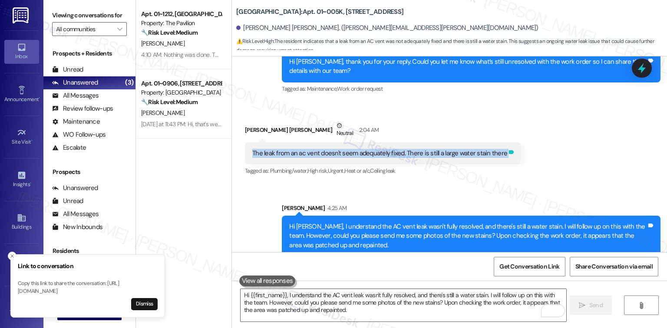
drag, startPoint x: 247, startPoint y: 141, endPoint x: 497, endPoint y: 146, distance: 250.1
click at [497, 146] on div "The leak from an ac vent doesn't seem adequately fixed. There is still a large …" at bounding box center [383, 153] width 276 height 22
copy div "The leak from an ac vent doesn't seem adequately fixed. There is still a large …"
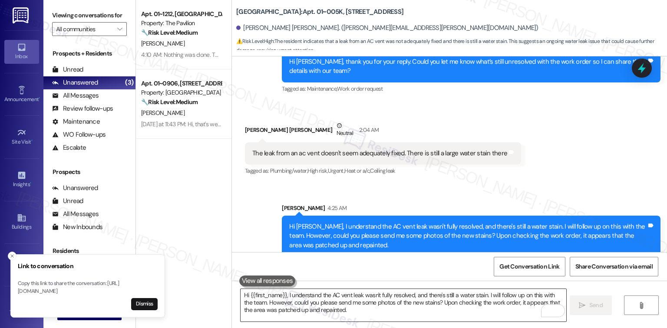
click at [323, 300] on textarea "Hi {{first_name}}, I understand the AC vent leak wasn't fully resolved, and the…" at bounding box center [403, 305] width 325 height 33
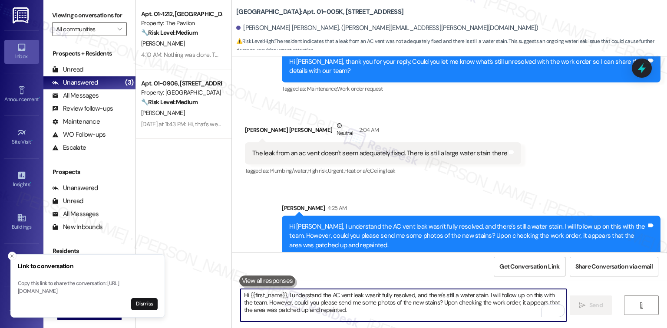
click at [428, 300] on textarea "Hi {{first_name}}, I understand the AC vent leak wasn't fully resolved, and the…" at bounding box center [403, 305] width 325 height 33
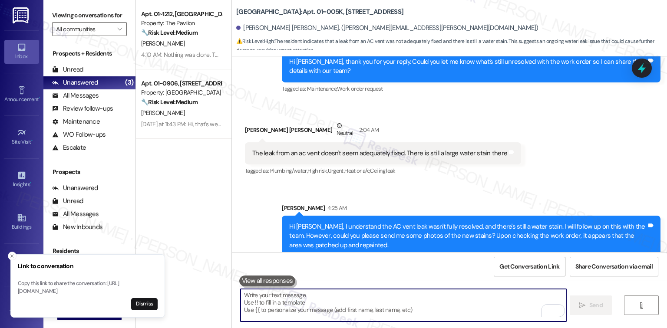
paste textarea "Could you please confirm if we have permission to enter your home to complete t…"
type textarea "Could you please confirm if we have permission to enter your home to complete t…"
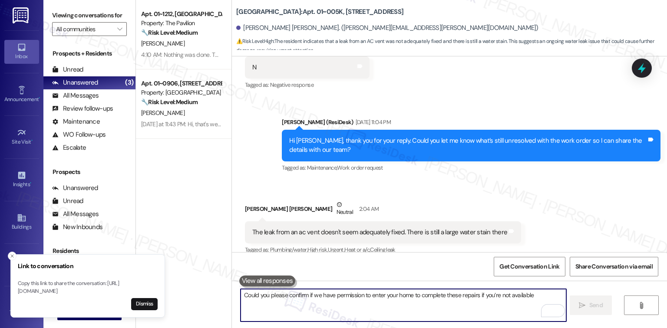
scroll to position [4547, 0]
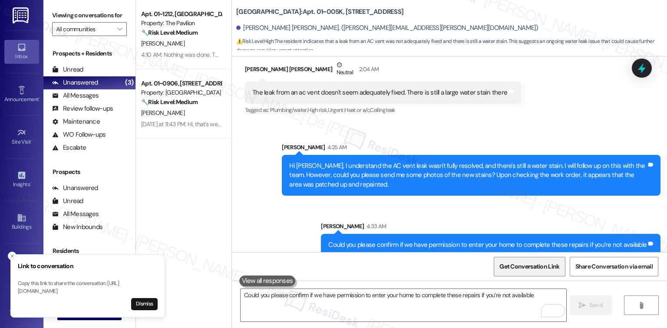
click at [544, 257] on span "Get Conversation Link" at bounding box center [529, 266] width 63 height 19
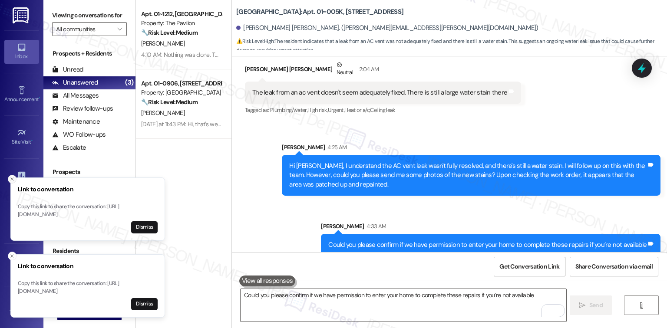
click at [14, 177] on icon "Close toast" at bounding box center [12, 179] width 5 height 5
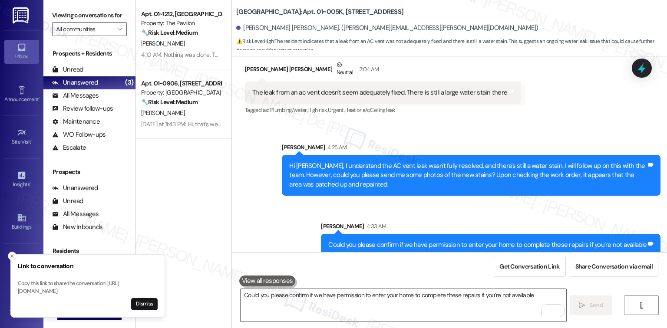
click at [12, 254] on icon "Close toast" at bounding box center [12, 256] width 5 height 5
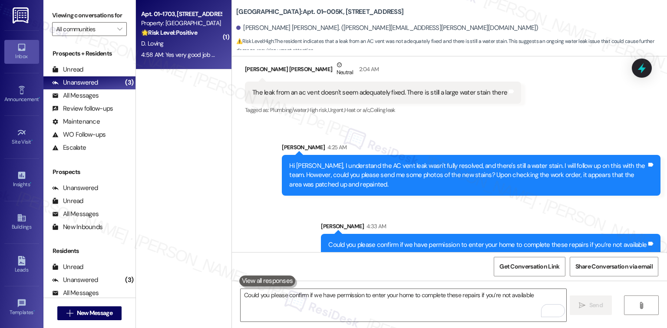
click at [188, 54] on div "4:58 AM: Yes very good job 👏 👍 👌 4:58 AM: Yes very good job 👏 👍 👌" at bounding box center [188, 55] width 95 height 8
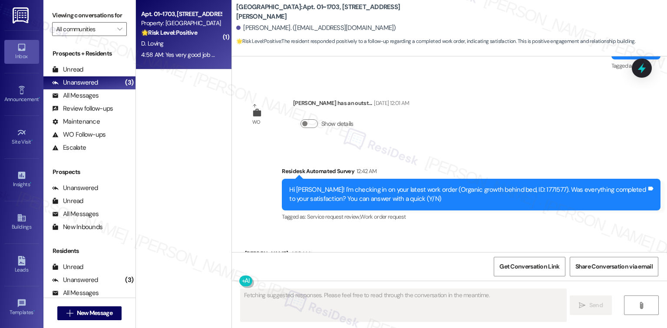
scroll to position [4086, 0]
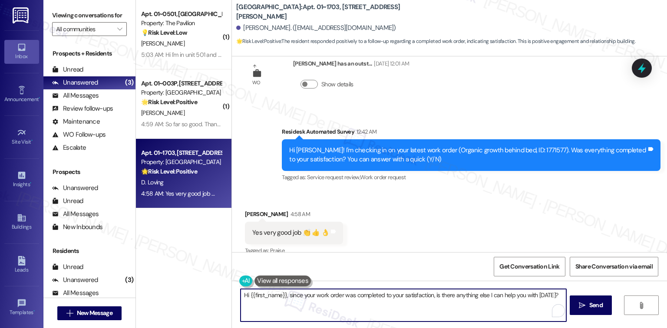
drag, startPoint x: 245, startPoint y: 295, endPoint x: 208, endPoint y: 295, distance: 37.8
click at [208, 295] on div "( 1 ) Apt. 01~0501, One Lafayette Plaisance Property: The Pavilion 💡 Risk Level…" at bounding box center [401, 164] width 531 height 328
type textarea "{{first_name}}, since your work order was completed to your satisfaction, is th…"
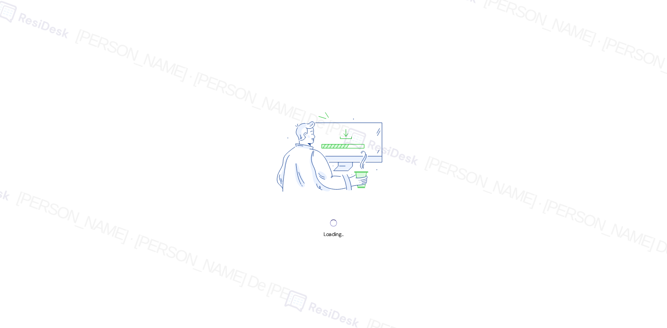
scroll to position [2318, 0]
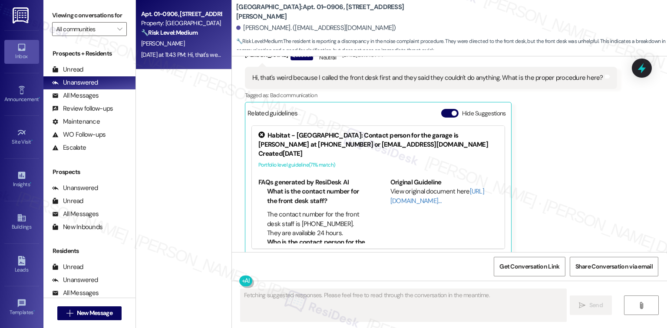
scroll to position [2239, 0]
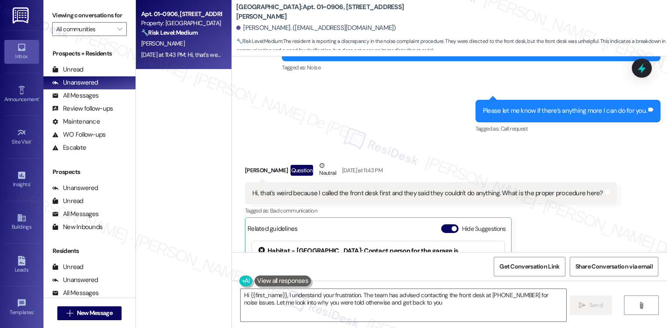
type textarea "Hi {{first_name}}, I understand your frustration. The team has advised contacti…"
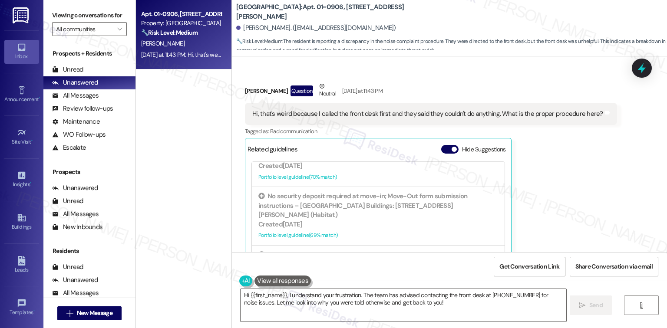
scroll to position [2434, 0]
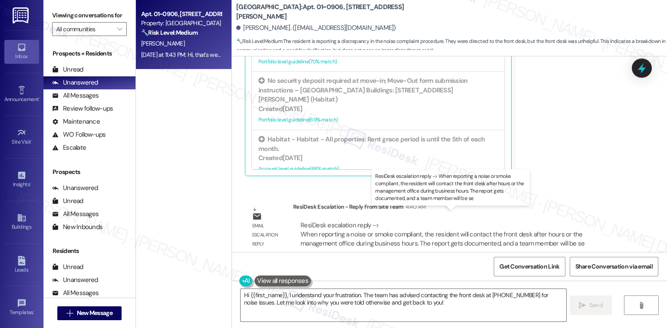
click at [528, 233] on div "ResiDesk escalation reply -> When reporting a noise or smoke compliant, the res…" at bounding box center [442, 234] width 284 height 27
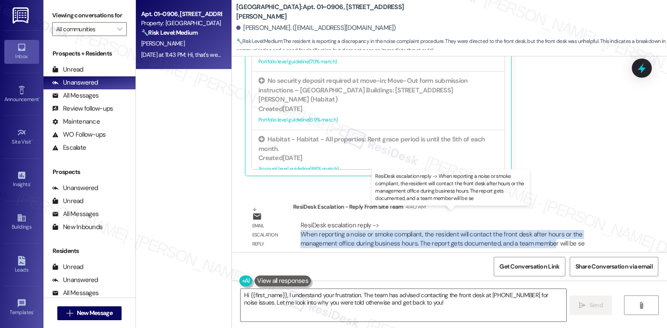
drag, startPoint x: 296, startPoint y: 222, endPoint x: 507, endPoint y: 237, distance: 211.1
type textarea "When reporting a noise or smoke compliant, the resident will contact the front …"
click at [507, 237] on div "ResiDesk escalation reply -> When reporting a noise or smoke compliant, the res…" at bounding box center [442, 234] width 284 height 27
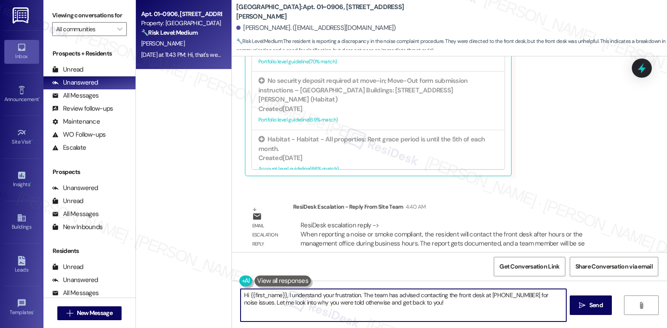
drag, startPoint x: 445, startPoint y: 307, endPoint x: 438, endPoint y: 307, distance: 6.5
click at [445, 307] on textarea "Hi {{first_name}}, I understand your frustration. The team has advised contacti…" at bounding box center [403, 305] width 325 height 33
drag, startPoint x: 438, startPoint y: 307, endPoint x: 200, endPoint y: 293, distance: 238.8
click at [200, 294] on div "Apt. 01~0906, 1130 N. Dearborn Property: Elm Street 🔧 Risk Level: Medium The re…" at bounding box center [401, 164] width 531 height 328
paste textarea "When reporting a noise or smoke compliant, the resident will contact the front …"
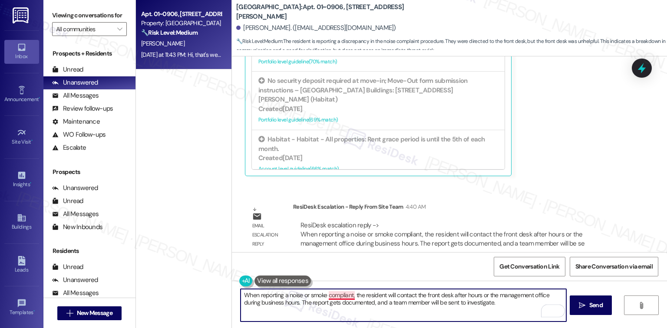
click at [344, 295] on textarea "When reporting a noise or smoke compliant, the resident will contact the front …" at bounding box center [403, 305] width 325 height 33
click at [323, 297] on textarea "When reporting a noise or smoke complaint, the resident will contact the front …" at bounding box center [403, 305] width 325 height 33
click at [474, 300] on textarea "When reporting a noise complaint, the resident will contact the front desk afte…" at bounding box center [403, 305] width 325 height 33
type textarea "When reporting a noise complaint, the resident will contact the front desk afte…"
click at [483, 301] on textarea "When reporting a noise complaint, the resident will contact the front desk afte…" at bounding box center [403, 305] width 325 height 33
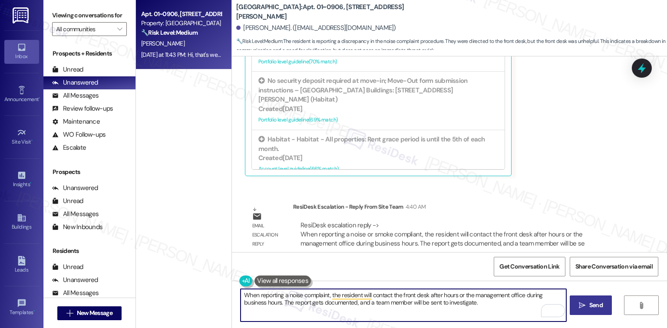
click at [596, 305] on span "Send" at bounding box center [595, 305] width 13 height 9
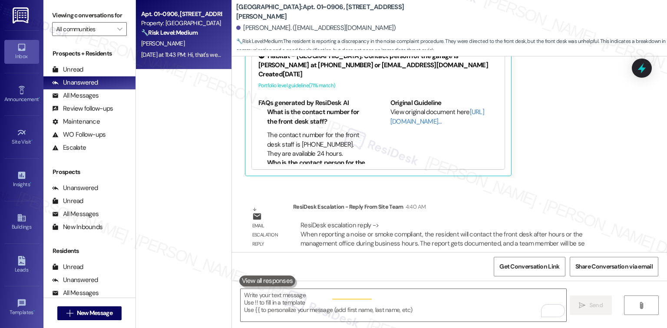
scroll to position [2354, 0]
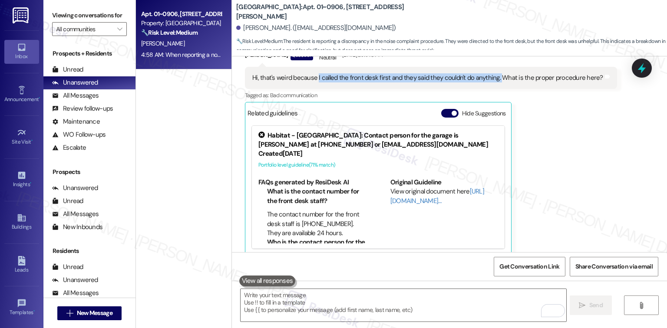
drag, startPoint x: 312, startPoint y: 68, endPoint x: 491, endPoint y: 73, distance: 179.4
click at [491, 73] on div "Hi, that's weird because I called the front desk first and they said they could…" at bounding box center [427, 77] width 351 height 9
copy div "I called the front desk first and they said they couldn't do anything."
click at [534, 270] on span "Get Conversation Link" at bounding box center [529, 266] width 60 height 9
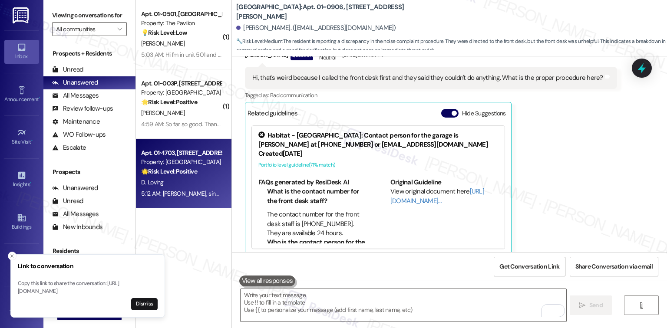
click at [211, 168] on div "🌟 Risk Level: Positive The resident responded positively to a follow-up regardi…" at bounding box center [181, 171] width 80 height 9
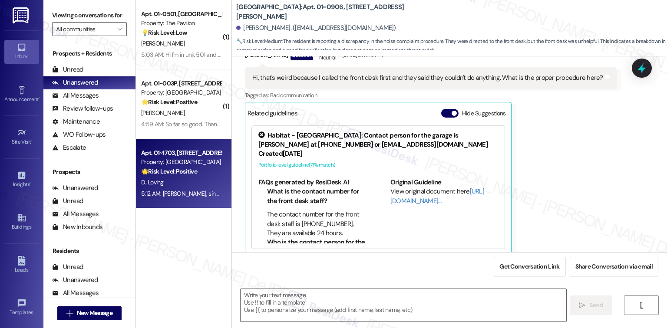
type textarea "Fetching suggested responses. Please feel free to read through the conversation…"
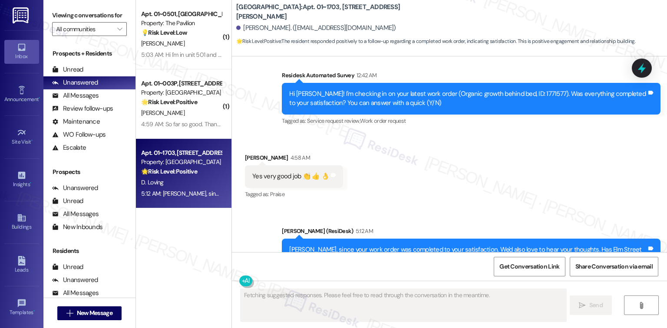
scroll to position [4169, 0]
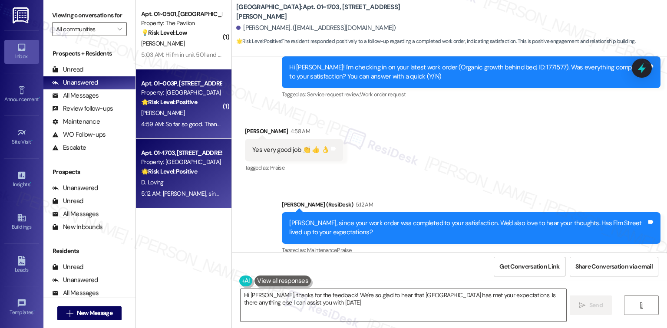
type textarea "Hi Dorothy, thanks for the feedback! We're so glad to hear that Elm Street has …"
click at [223, 139] on div "Apt. 01~1703, 1130 N. Dearborn Property: Elm Street 🌟 Risk Level: Positive The …" at bounding box center [184, 173] width 96 height 69
click at [194, 122] on div "4:59 AM: So far so good. Thanks for asking. 4:59 AM: So far so good. Thanks for…" at bounding box center [195, 124] width 108 height 8
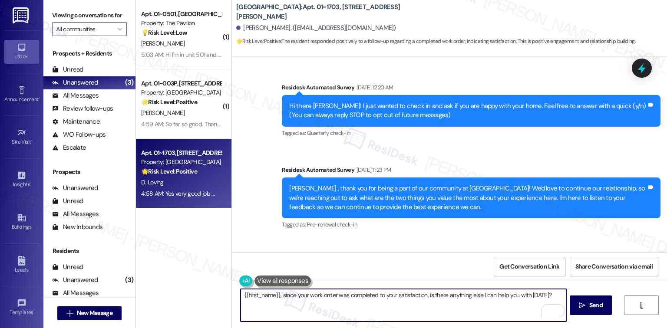
scroll to position [2318, 0]
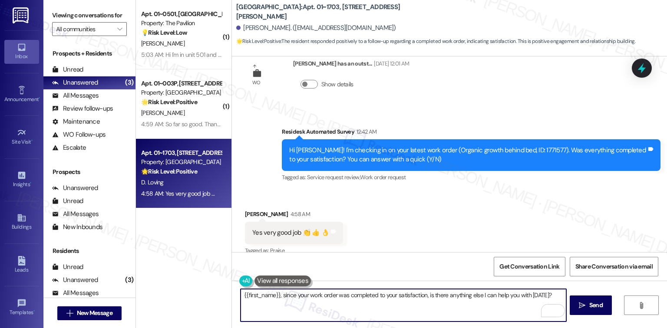
click at [424, 296] on textarea "{{first_name}}, since your work order was completed to your satisfaction, is th…" at bounding box center [403, 305] width 325 height 33
drag, startPoint x: 424, startPoint y: 296, endPoint x: 562, endPoint y: 300, distance: 138.1
click at [562, 300] on textarea "{{first_name}}, since your work order was completed to your satisfaction, is th…" at bounding box center [403, 305] width 325 height 33
click at [424, 296] on textarea "{{first_name}}, since your work order was completed to your satisfaction, We'd …" at bounding box center [403, 305] width 325 height 33
click at [363, 310] on textarea "{{first_name}}, since your work order was completed to your satisfaction. We'd …" at bounding box center [403, 305] width 325 height 33
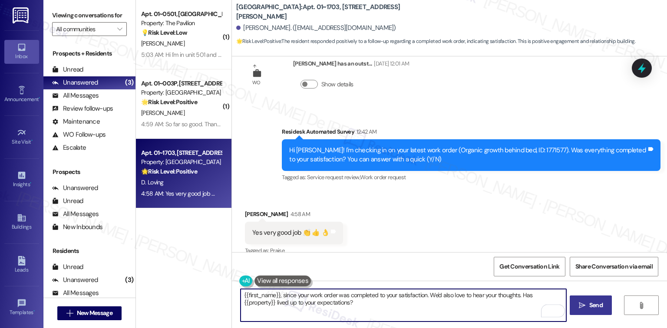
type textarea "{{first_name}}, since your work order was completed to your satisfaction. We'd …"
click at [594, 305] on span "Send" at bounding box center [595, 305] width 13 height 9
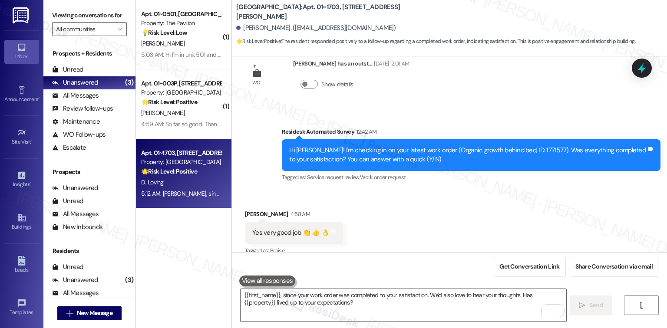
scroll to position [4156, 0]
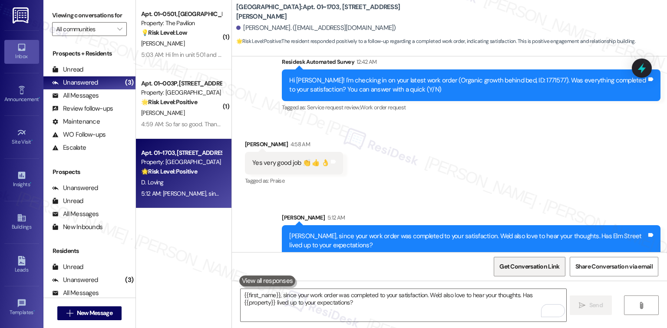
click at [508, 262] on span "Get Conversation Link" at bounding box center [529, 266] width 60 height 9
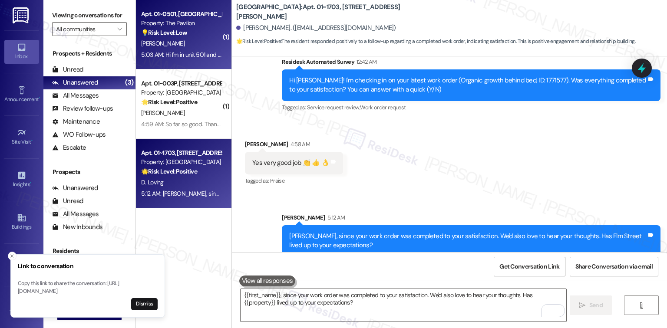
click at [191, 46] on div "[PERSON_NAME]" at bounding box center [181, 43] width 82 height 11
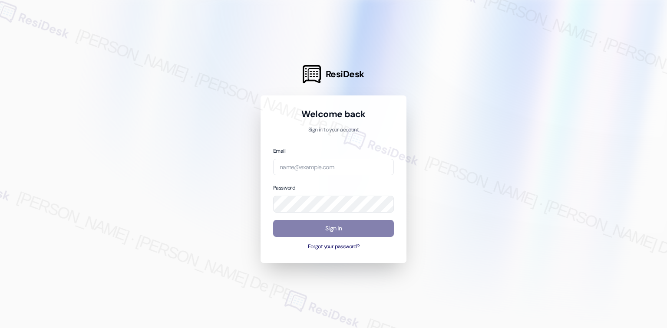
click at [349, 155] on div "Email" at bounding box center [333, 161] width 121 height 30
click at [350, 166] on input "email" at bounding box center [333, 167] width 121 height 17
click at [359, 169] on input "email" at bounding box center [333, 167] width 121 height 17
click at [370, 165] on input "email" at bounding box center [333, 167] width 121 height 17
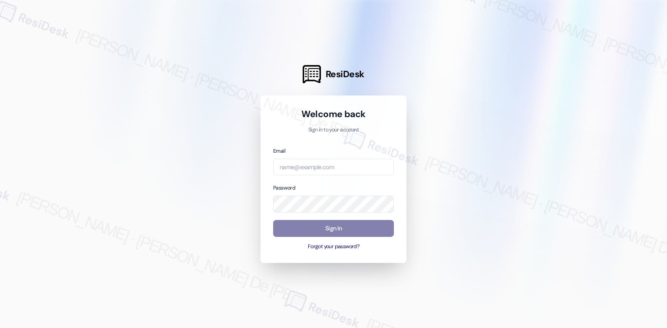
scroll to position [2318, 0]
click at [353, 165] on input "email" at bounding box center [333, 167] width 121 height 17
paste input "automated-surveys-habitat-cristel.joy.de.jesus@habitat.com"
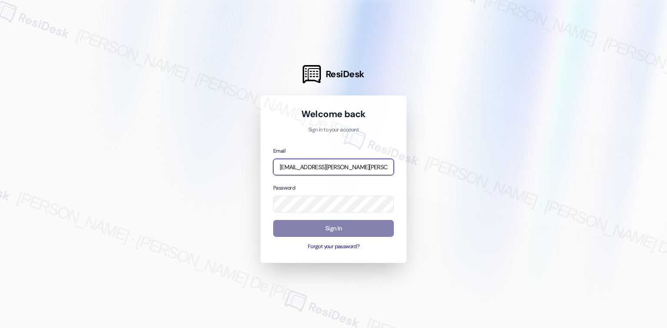
scroll to position [0, 47]
type input "automated-surveys-habitat-cristel.joy.de.jesus@habitat.com"
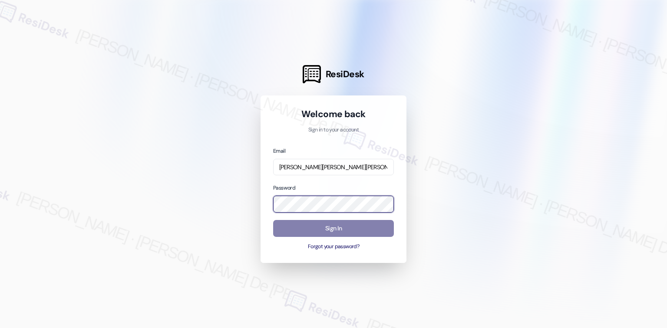
scroll to position [0, 0]
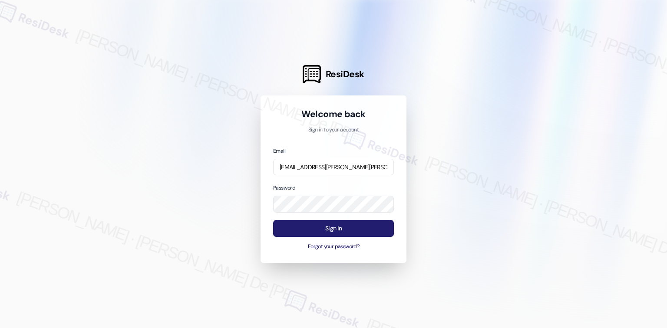
click at [311, 225] on button "Sign In" at bounding box center [333, 228] width 121 height 17
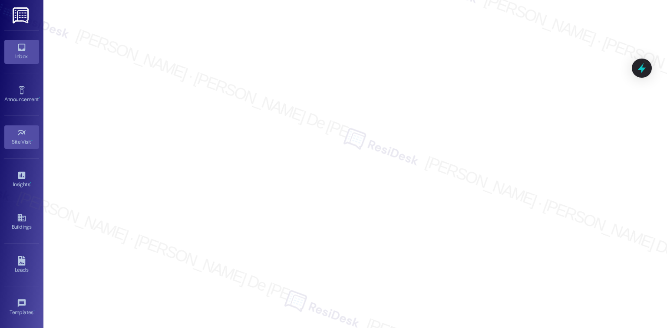
click at [24, 51] on icon at bounding box center [22, 48] width 10 height 10
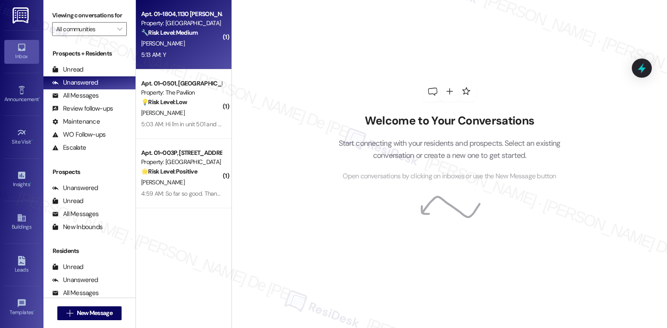
click at [184, 55] on div "5:13 AM: Y 5:13 AM: Y" at bounding box center [181, 54] width 82 height 11
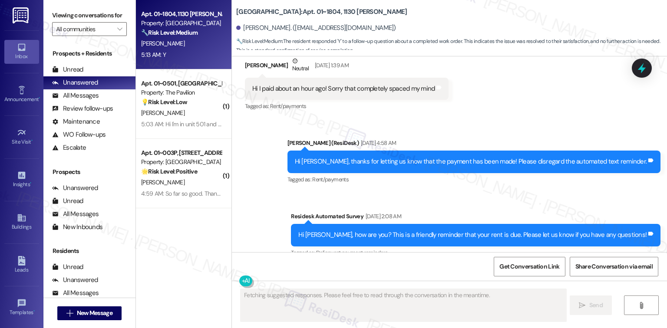
scroll to position [2036, 0]
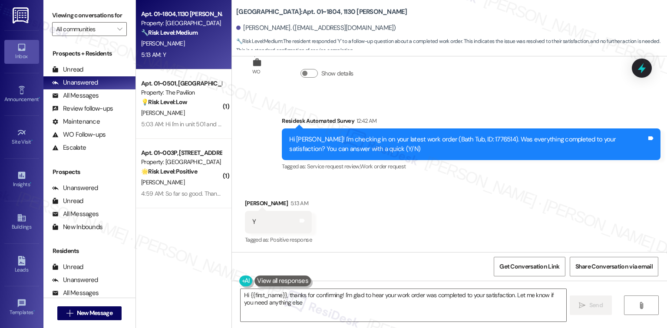
type textarea "Hi {{first_name}}, thanks for confirming! I'm glad to hear your work order was …"
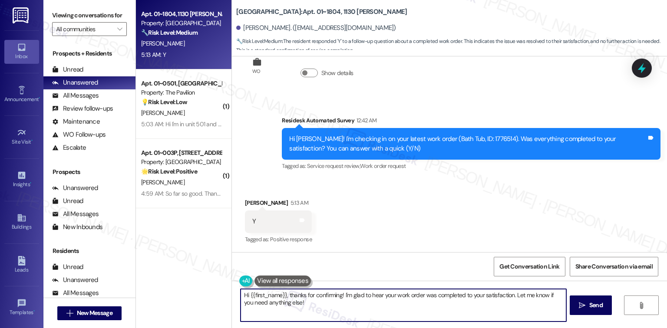
type textarea "me know if you need anything else!"
drag, startPoint x: 518, startPoint y: 305, endPoint x: 511, endPoint y: 294, distance: 12.8
click at [511, 294] on textarea "Hi {{first_name}}, thanks for confirming! I'm glad to hear your work order was …" at bounding box center [403, 305] width 325 height 33
paste textarea "We'd also love to hear your thoughts. Has {{property}} lived up to your expecta…"
drag, startPoint x: 287, startPoint y: 296, endPoint x: 224, endPoint y: 297, distance: 62.5
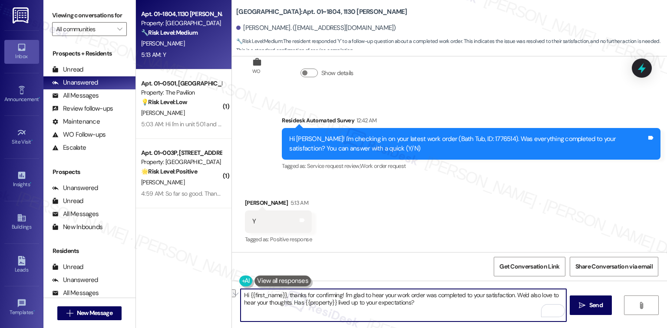
click at [224, 297] on div "Apt. 01~1804, 1130 N. Dearborn Property: Elm Street 🔧 Risk Level: Medium The re…" at bounding box center [401, 164] width 531 height 328
type textarea "Thanks for confirming! I'm glad to hear your work order was completed to your s…"
click at [590, 302] on span "Send" at bounding box center [595, 305] width 13 height 9
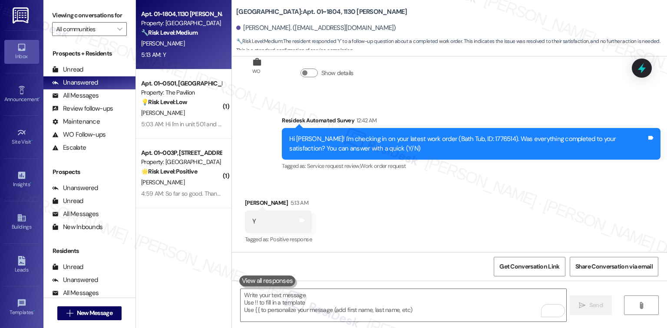
scroll to position [2036, 0]
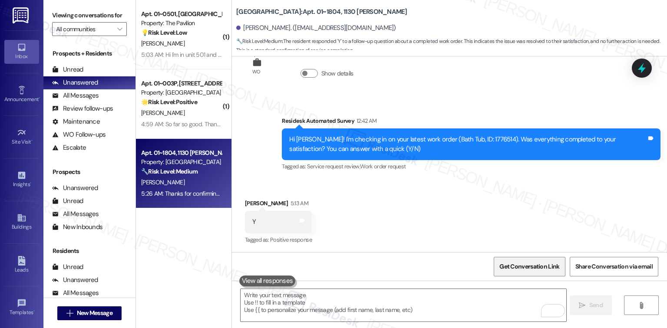
click at [528, 263] on span "Get Conversation Link" at bounding box center [529, 266] width 60 height 9
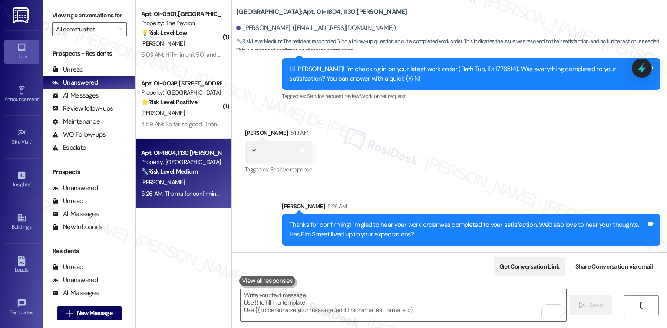
click at [519, 264] on span "Get Conversation Link" at bounding box center [529, 266] width 60 height 9
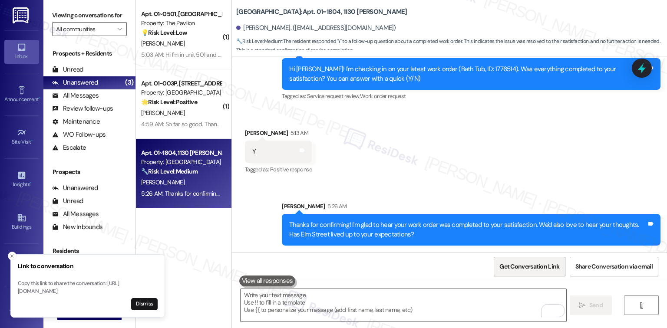
click at [521, 273] on span "Get Conversation Link" at bounding box center [529, 266] width 63 height 19
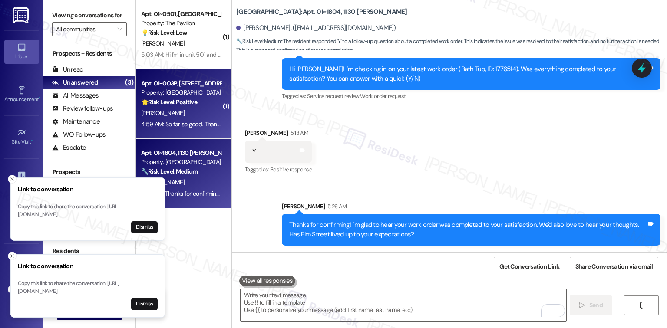
click at [177, 115] on div "R. Schwartz" at bounding box center [181, 113] width 82 height 11
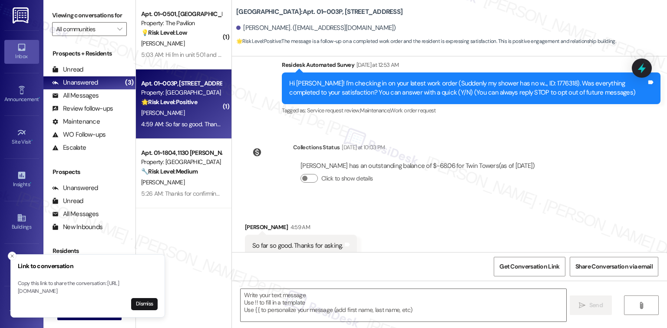
type textarea "Fetching suggested responses. Please feel free to read through the conversation…"
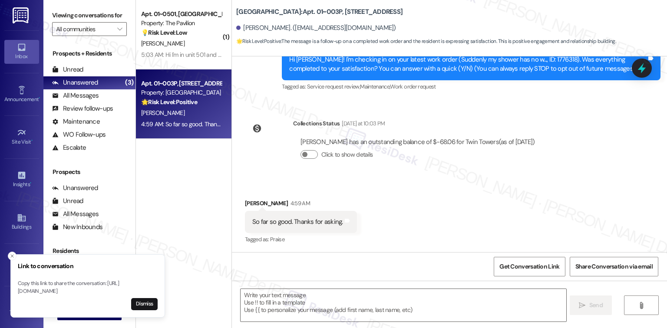
scroll to position [197, 0]
click at [321, 307] on textarea at bounding box center [403, 305] width 325 height 33
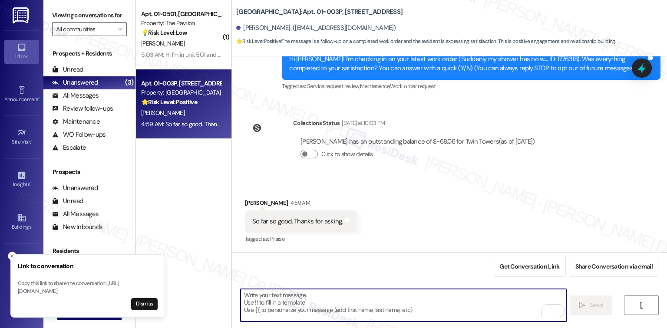
click at [383, 296] on textarea "To enrich screen reader interactions, please activate Accessibility in Grammarl…" at bounding box center [403, 305] width 325 height 33
paste textarea "I'm happy the work order was completed to your satisfaction! We'd also love to …"
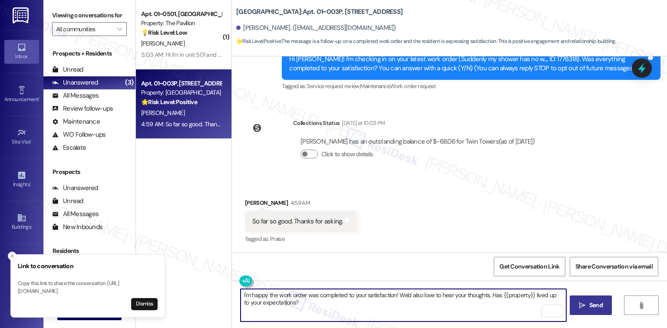
type textarea "I'm happy the work order was completed to your satisfaction! We'd also love to …"
click at [598, 302] on span "Send" at bounding box center [595, 305] width 13 height 9
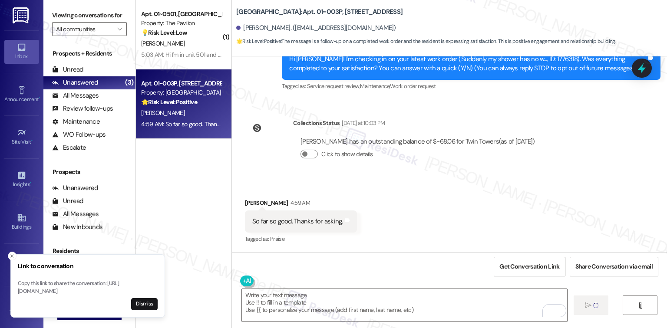
scroll to position [198, 0]
click at [476, 228] on div "Received via SMS Robin Schwartz 4:59 AM So far so good. Thanks for asking. Tags…" at bounding box center [449, 214] width 435 height 73
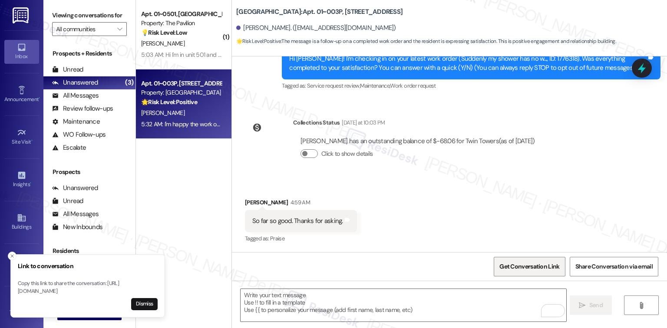
click at [521, 267] on span "Get Conversation Link" at bounding box center [529, 266] width 60 height 9
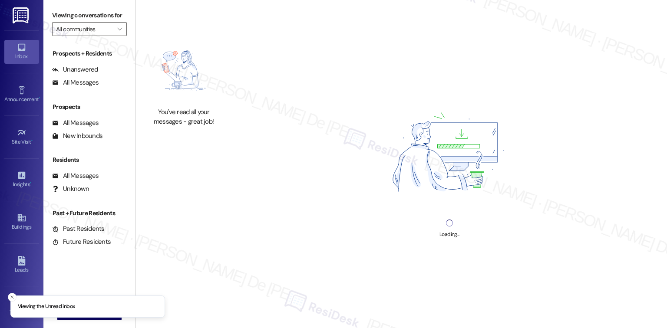
scroll to position [2318, 0]
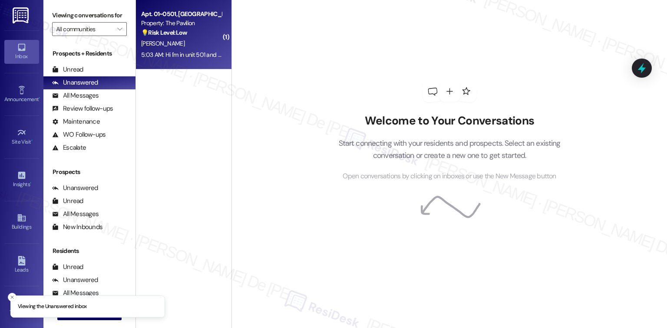
click at [189, 46] on div "[PERSON_NAME]" at bounding box center [181, 43] width 82 height 11
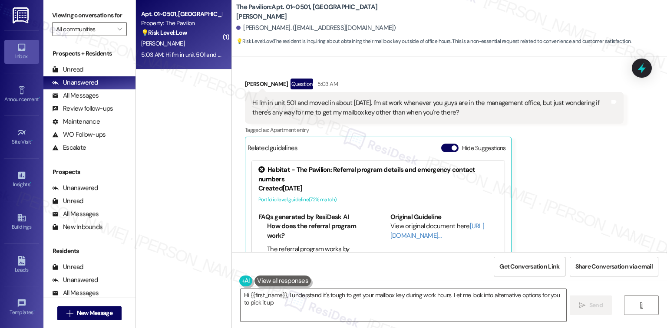
scroll to position [182, 0]
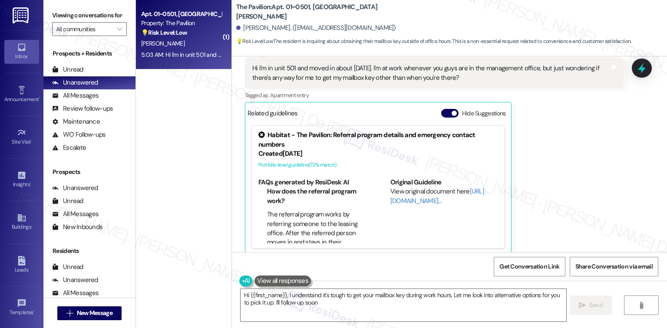
type textarea "Hi {{first_name}}, I understand it's tough to get your mailbox key during work …"
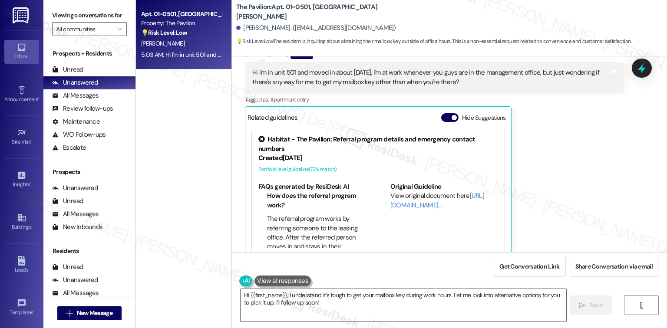
scroll to position [183, 0]
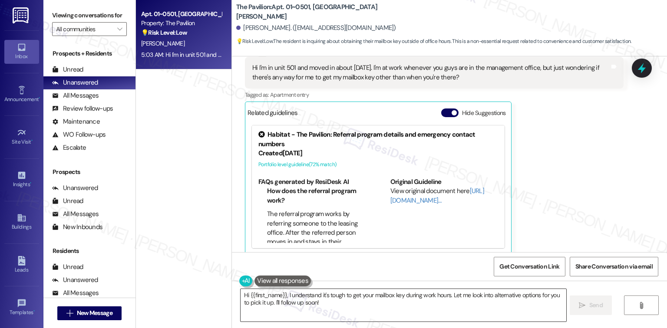
type textarea "."
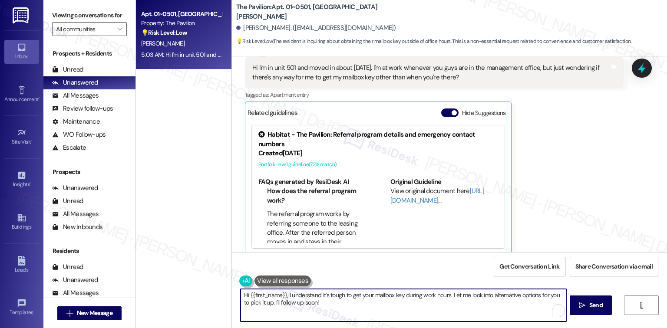
drag, startPoint x: 448, startPoint y: 297, endPoint x: 215, endPoint y: 280, distance: 232.9
click at [215, 280] on div "Apt. 01~0501, [GEOGRAPHIC_DATA][PERSON_NAME] Property: The Pavilion 💡 Risk Leve…" at bounding box center [401, 164] width 531 height 328
click at [407, 293] on textarea "Hello [PERSON_NAME], nice to meet you. Let me look into alternative options for…" at bounding box center [403, 305] width 325 height 33
click at [441, 292] on textarea "Hello [PERSON_NAME], nice to meet you. Let me look into alternative options for…" at bounding box center [403, 305] width 325 height 33
click at [450, 296] on textarea "Hello [PERSON_NAME], nice to meet you. Let me look into alternative options for…" at bounding box center [403, 305] width 325 height 33
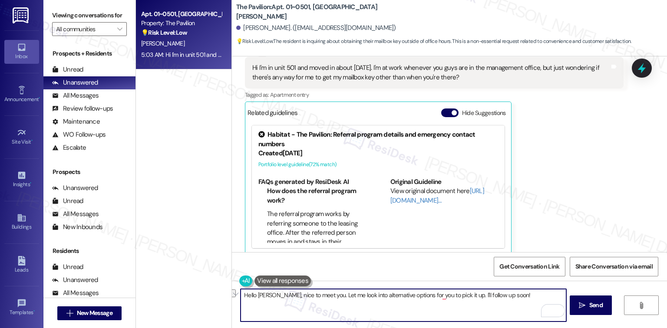
drag, startPoint x: 509, startPoint y: 299, endPoint x: 457, endPoint y: 306, distance: 52.6
click at [457, 306] on textarea "Hello [PERSON_NAME], nice to meet you. Let me look into alternative options for…" at bounding box center [403, 305] width 325 height 33
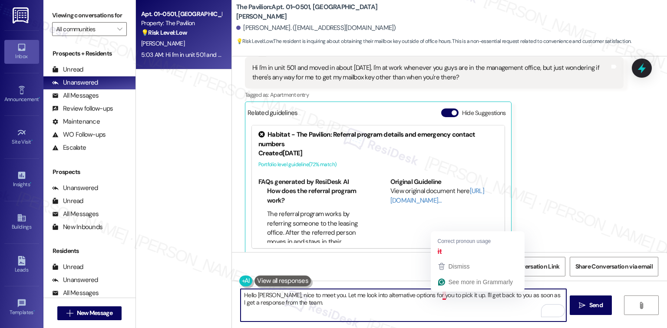
click at [438, 299] on textarea "Hello [PERSON_NAME], nice to meet you. Let me look into alternative options for…" at bounding box center [403, 305] width 325 height 33
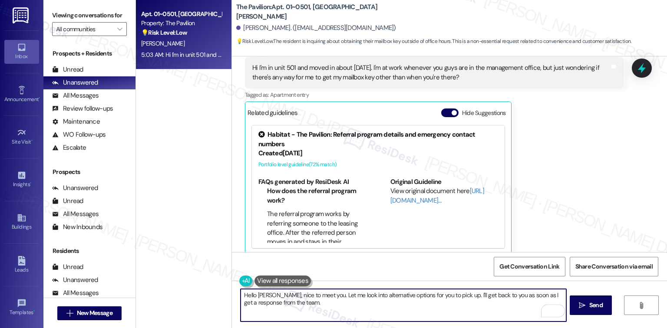
click at [380, 306] on textarea "Hello [PERSON_NAME], nice to meet you. Let me look into alternative options for…" at bounding box center [403, 305] width 325 height 33
type textarea "Hello [PERSON_NAME], nice to meet you. Let me look into alternative options for…"
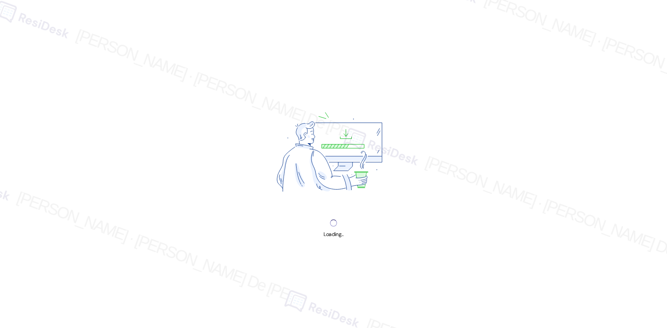
scroll to position [2318, 0]
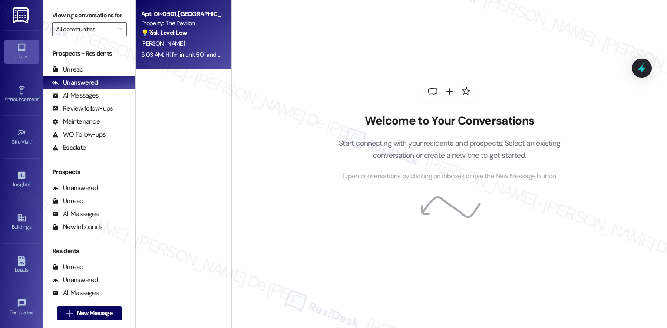
click at [196, 47] on div "[PERSON_NAME]" at bounding box center [181, 43] width 82 height 11
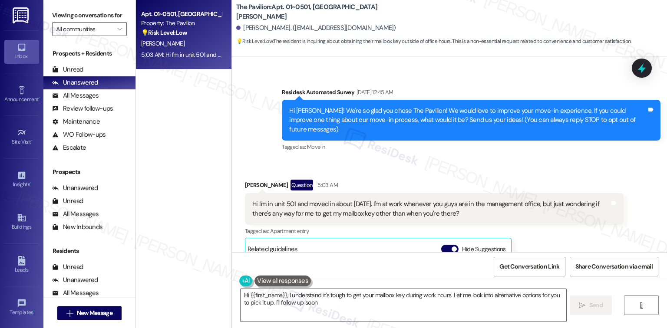
type textarea "Hi {{first_name}}, I understand it's tough to get your mailbox key during work …"
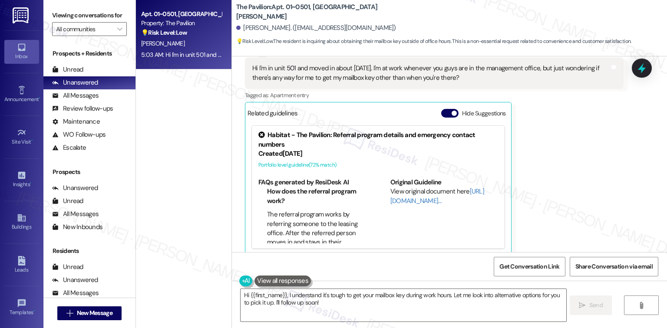
scroll to position [183, 0]
click at [364, 306] on textarea "Hi {{first_name}}, I understand it's tough to get your mailbox key during work …" at bounding box center [403, 305] width 325 height 33
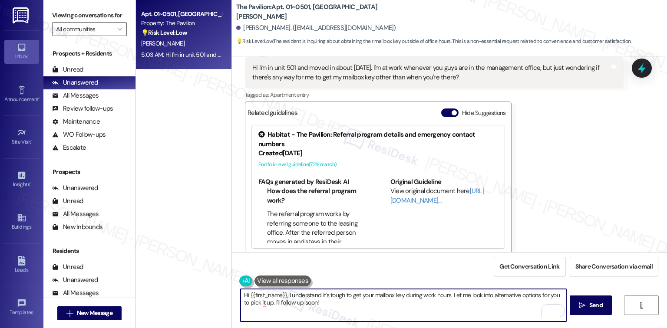
type textarea "."
drag, startPoint x: 448, startPoint y: 296, endPoint x: 230, endPoint y: 292, distance: 218.4
click at [232, 292] on div "Hi {{first_name}}, I understand it's tough to get your mailbox key during work …" at bounding box center [449, 313] width 435 height 65
click at [328, 295] on textarea "Hello [PERSON_NAME], nice to meet you. Let me look into alternative options for…" at bounding box center [403, 305] width 325 height 33
drag, startPoint x: 329, startPoint y: 295, endPoint x: 510, endPoint y: 309, distance: 181.6
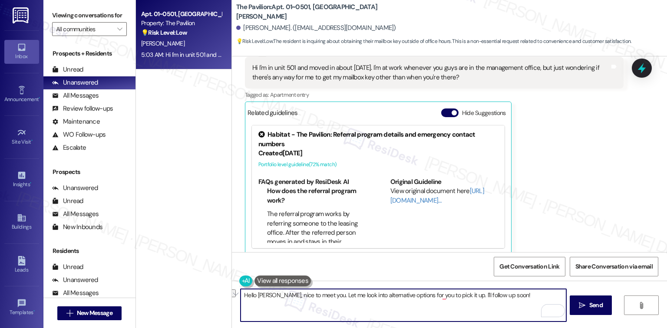
click at [510, 309] on textarea "Hello [PERSON_NAME], nice to meet you. Let me look into alternative options for…" at bounding box center [403, 305] width 325 height 33
paste textarea "In the meantime, if there’s anything else I can assist you with, please feel fr…"
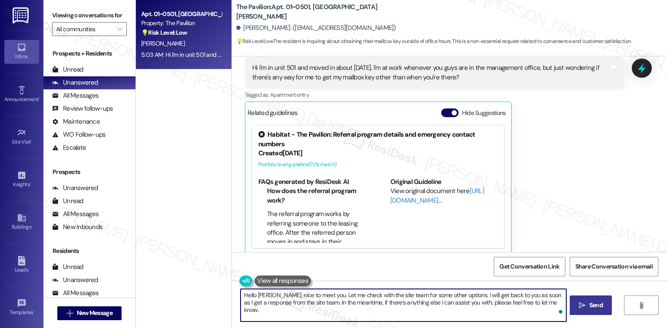
type textarea "Hello [PERSON_NAME], nice to meet you. Let me check with the site team for some…"
click at [594, 302] on span "Send" at bounding box center [595, 305] width 13 height 9
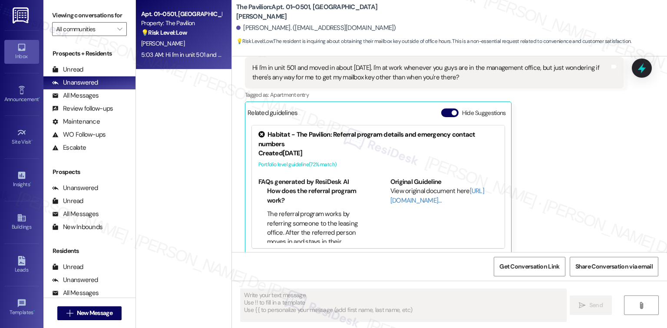
scroll to position [182, 0]
click at [524, 266] on span "Get Conversation Link" at bounding box center [529, 266] width 60 height 9
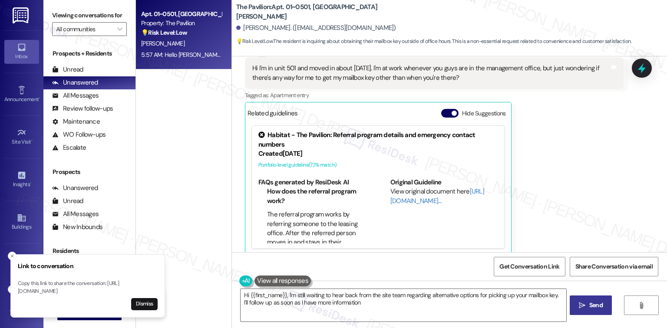
type textarea "Hi {{first_name}}, I'm still waiting to hear back from the site team regarding …"
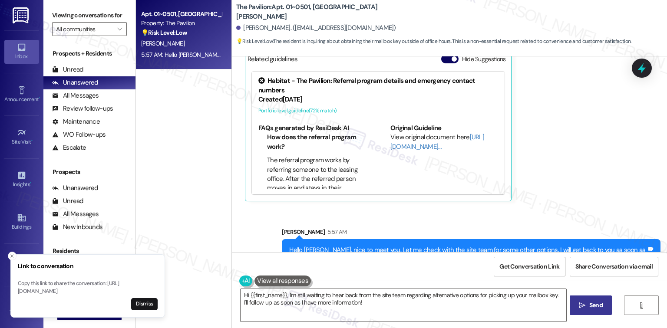
scroll to position [253, 0]
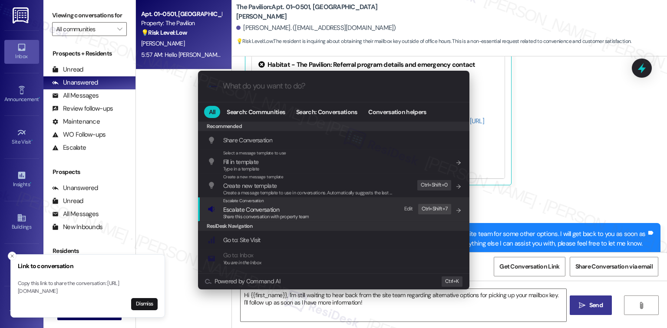
click at [294, 209] on span "Escalate Conversation" at bounding box center [266, 210] width 86 height 10
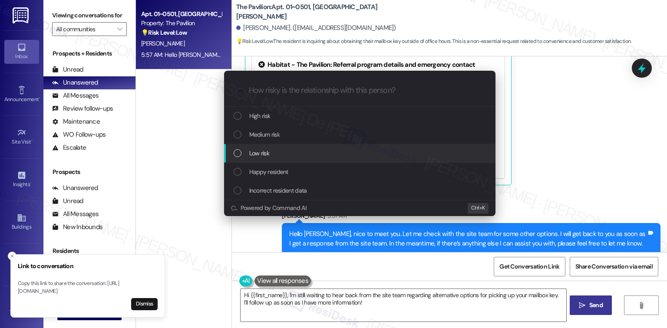
click at [265, 149] on span "Low risk" at bounding box center [259, 153] width 20 height 10
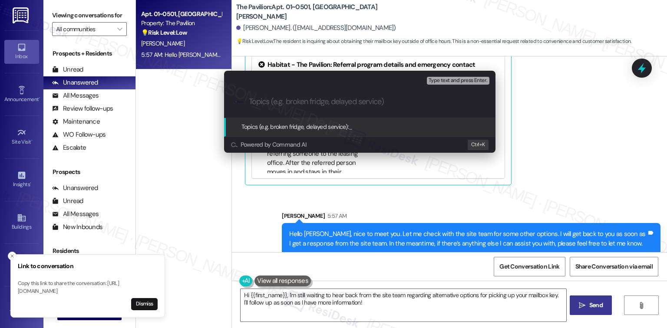
click at [283, 99] on input "Topics (e.g. broken fridge, delayed service)" at bounding box center [367, 101] width 236 height 9
type input "Mailbox key"
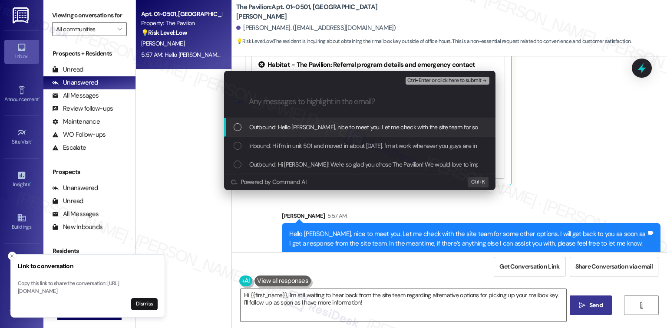
click at [286, 101] on input "Any messages to highlight in the email?" at bounding box center [367, 101] width 236 height 9
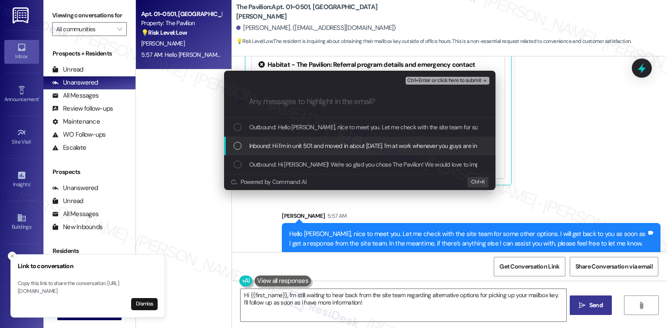
click at [294, 145] on span "Inbound: Hi I'm in unit 501 and moved in about [DATE]. I'm at work whenever you…" at bounding box center [516, 146] width 534 height 10
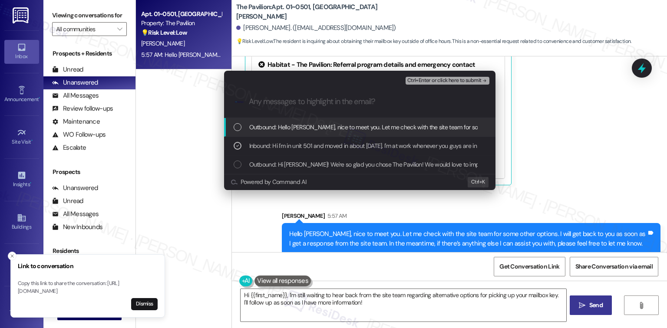
click at [301, 133] on div "Outbound: Hello [PERSON_NAME], nice to meet you. Let me check with the site tea…" at bounding box center [359, 127] width 271 height 19
click at [455, 82] on span "Ctrl+Enter or click here to submit" at bounding box center [444, 81] width 74 height 6
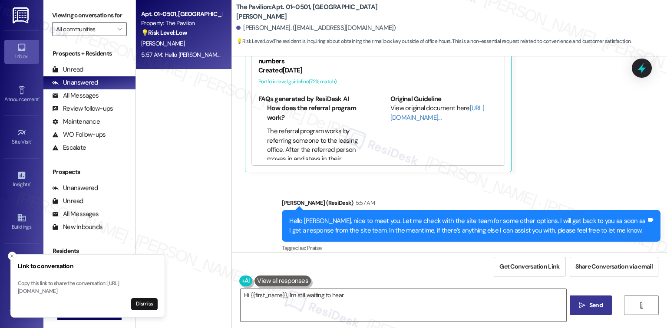
scroll to position [326, 0]
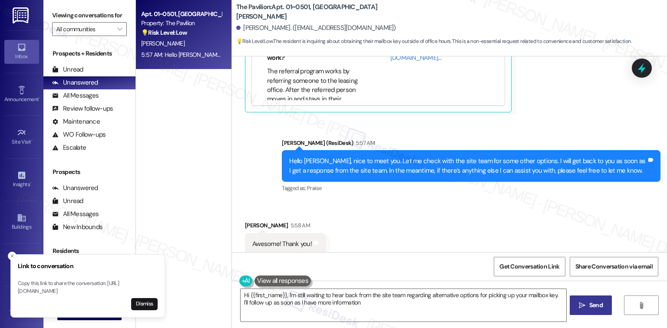
type textarea "Hi {{first_name}}, I'm still waiting to hear back from the site team regarding …"
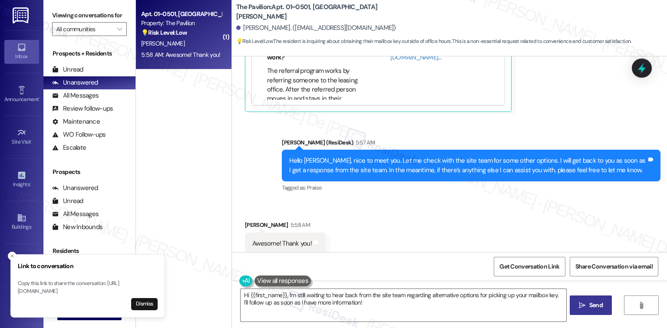
scroll to position [0, 0]
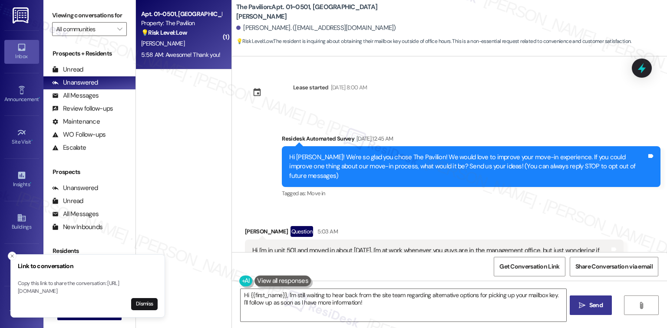
click at [149, 95] on div "( 1 ) Apt. 01~0501, [GEOGRAPHIC_DATA][PERSON_NAME] Property: The Pavilion 💡 Ris…" at bounding box center [184, 133] width 96 height 267
click at [99, 70] on div "Unread (0)" at bounding box center [89, 69] width 92 height 13
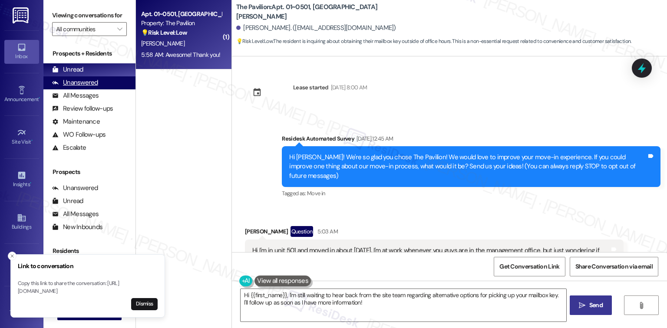
click at [97, 81] on div "Unanswered (0)" at bounding box center [89, 82] width 92 height 13
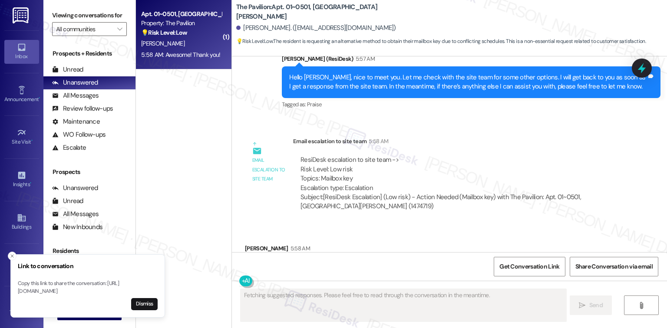
scroll to position [314, 0]
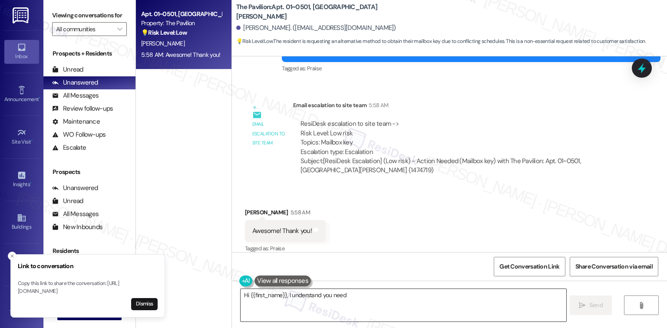
click at [300, 297] on textarea "Hi" at bounding box center [403, 305] width 325 height 33
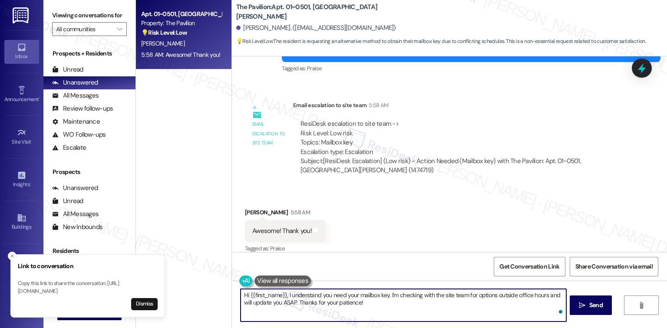
click at [382, 308] on textarea "Hi {{first_name}}, I understand you need your mailbox key. I'm checking with th…" at bounding box center [403, 305] width 325 height 33
drag, startPoint x: 382, startPoint y: 308, endPoint x: 222, endPoint y: 283, distance: 162.1
click at [222, 283] on div "Apt. 01~0501, [GEOGRAPHIC_DATA][PERSON_NAME] Property: The Pavilion 💡 Risk Leve…" at bounding box center [401, 164] width 531 height 328
type textarea "Always welcome :)"
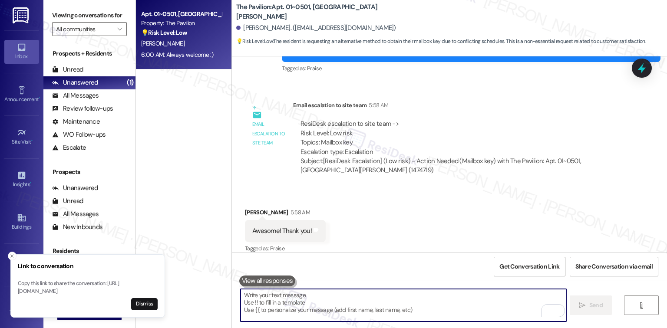
scroll to position [375, 0]
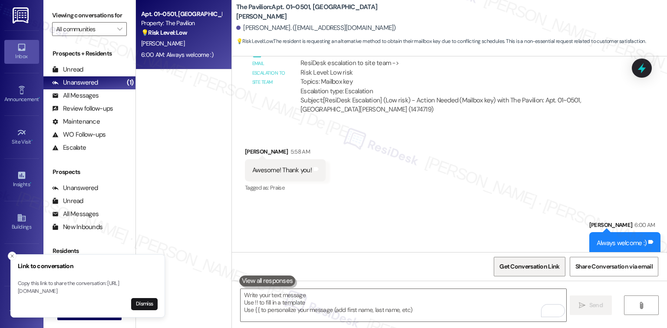
click at [545, 265] on span "Get Conversation Link" at bounding box center [529, 266] width 60 height 9
click at [511, 266] on span "Get Conversation Link" at bounding box center [529, 266] width 60 height 9
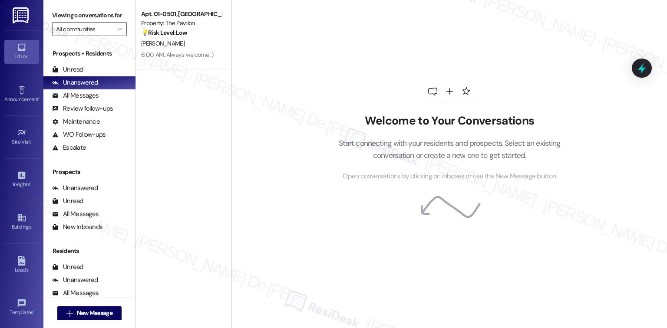
scroll to position [83, 0]
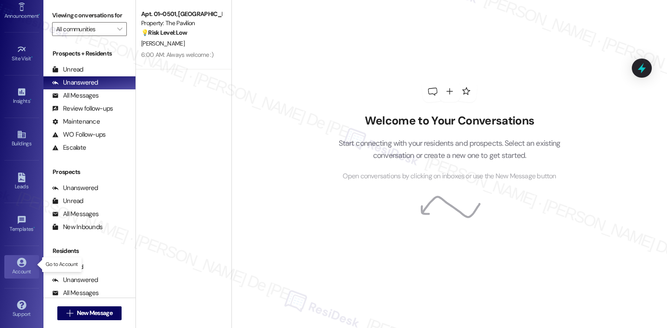
click at [19, 261] on icon at bounding box center [21, 262] width 9 height 9
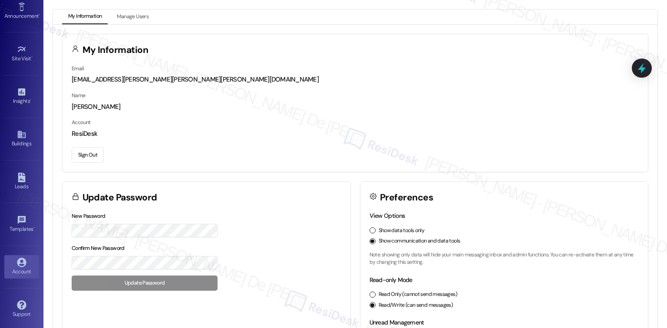
click at [92, 153] on button "Sign Out" at bounding box center [88, 155] width 32 height 15
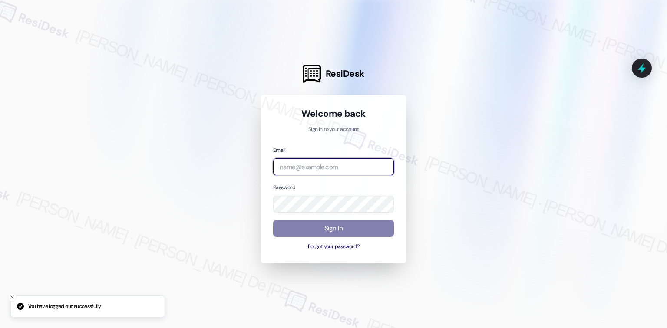
click at [317, 169] on input "email" at bounding box center [333, 166] width 121 height 17
click at [316, 169] on input "email" at bounding box center [333, 166] width 121 height 17
click at [315, 169] on input "email" at bounding box center [333, 166] width 121 height 17
drag, startPoint x: 350, startPoint y: 171, endPoint x: 359, endPoint y: 172, distance: 9.6
click at [350, 171] on input "email" at bounding box center [333, 166] width 121 height 17
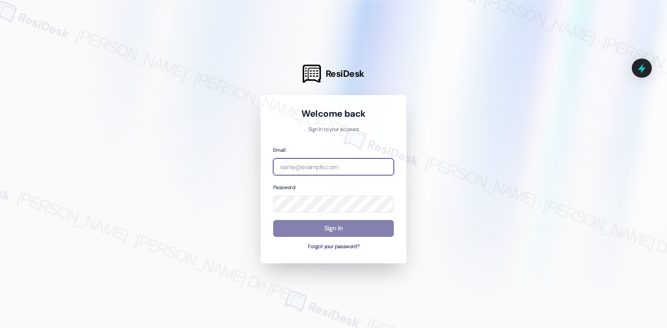
click at [381, 169] on input "email" at bounding box center [333, 166] width 121 height 17
click at [345, 165] on input "email" at bounding box center [333, 166] width 121 height 17
click at [339, 165] on input "email" at bounding box center [333, 166] width 121 height 17
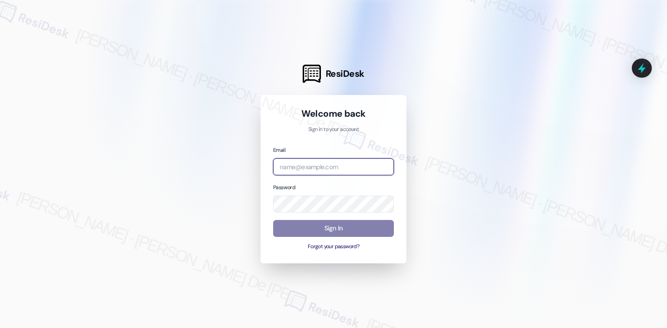
click at [339, 165] on input "email" at bounding box center [333, 166] width 121 height 17
click at [377, 172] on input "email" at bounding box center [333, 167] width 121 height 17
click at [361, 170] on input "email" at bounding box center [333, 167] width 121 height 17
click at [301, 164] on input "email" at bounding box center [333, 167] width 121 height 17
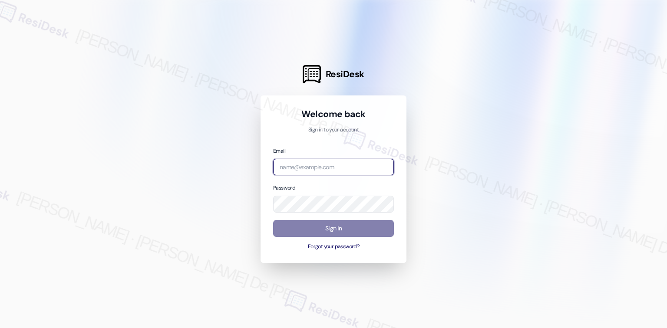
paste input "[EMAIL_ADDRESS][PERSON_NAME][PERSON_NAME][PERSON_NAME][DOMAIN_NAME]"
type input "[EMAIL_ADDRESS][PERSON_NAME][PERSON_NAME][PERSON_NAME][DOMAIN_NAME]"
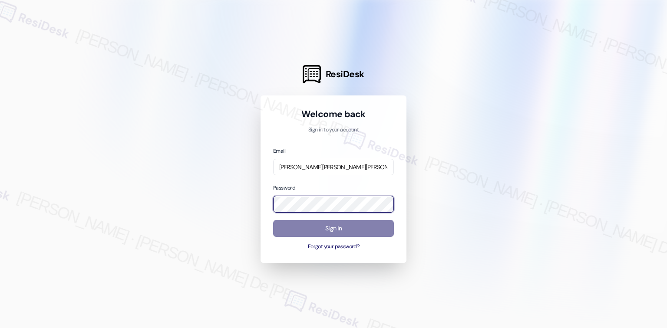
scroll to position [0, 0]
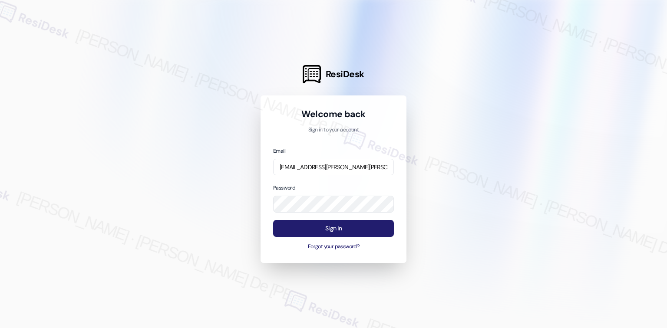
click at [332, 232] on button "Sign In" at bounding box center [333, 228] width 121 height 17
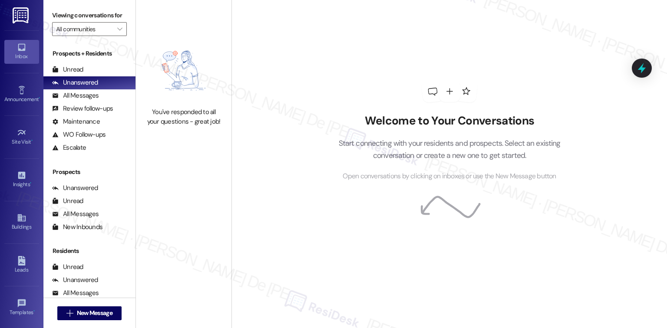
click at [244, 164] on div "Welcome to Your Conversations Start connecting with your residents and prospect…" at bounding box center [448, 164] width 435 height 328
click at [87, 96] on div "All Messages" at bounding box center [75, 95] width 46 height 9
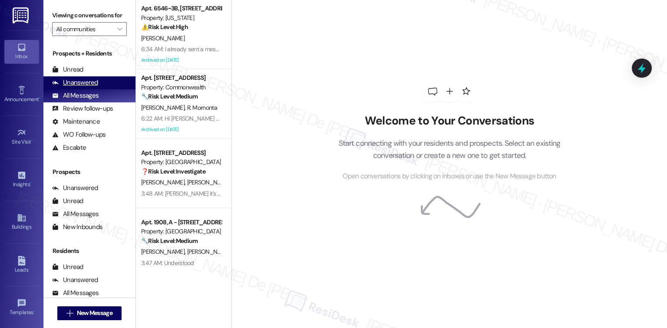
click at [77, 82] on div "Unanswered" at bounding box center [75, 82] width 46 height 9
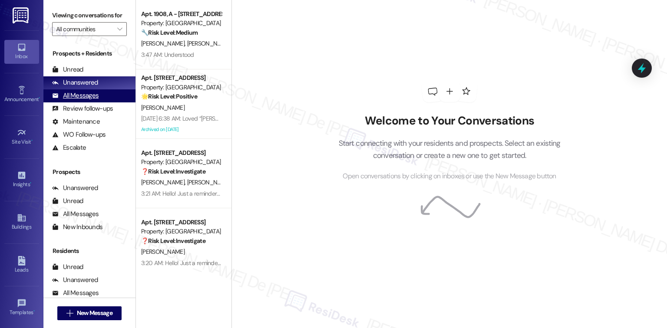
click at [72, 97] on div "All Messages" at bounding box center [75, 95] width 46 height 9
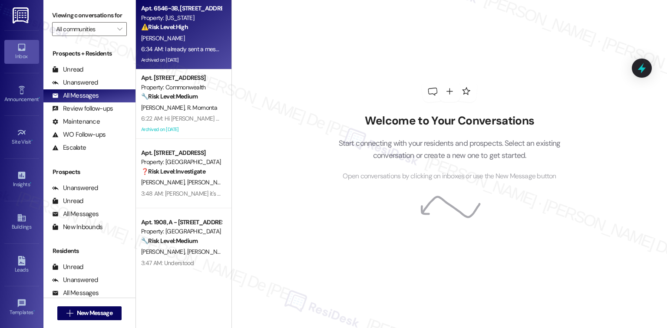
click at [188, 35] on div "[PERSON_NAME]" at bounding box center [181, 38] width 82 height 11
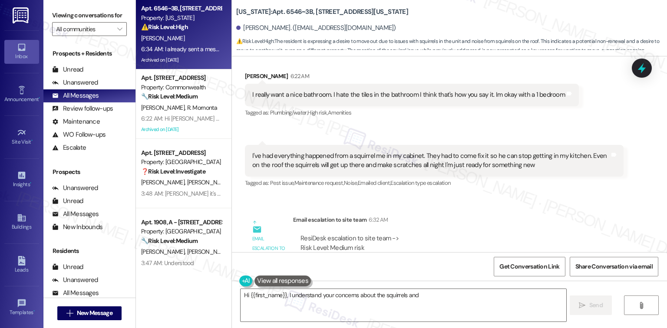
scroll to position [8616, 0]
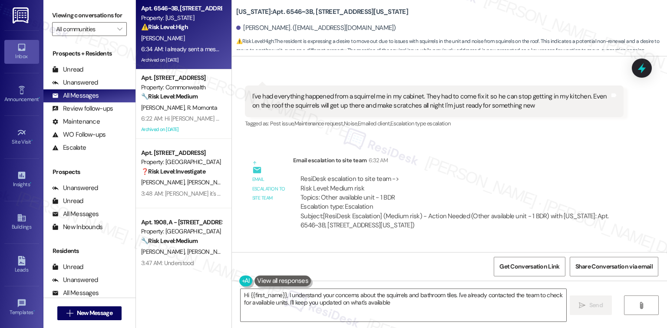
type textarea "Hi {{first_name}}, I understand your concerns about the squirrels and bathroom …"
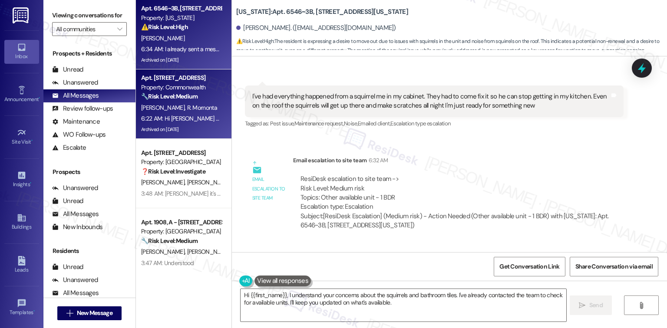
click at [156, 96] on strong "🔧 Risk Level: Medium" at bounding box center [169, 96] width 56 height 8
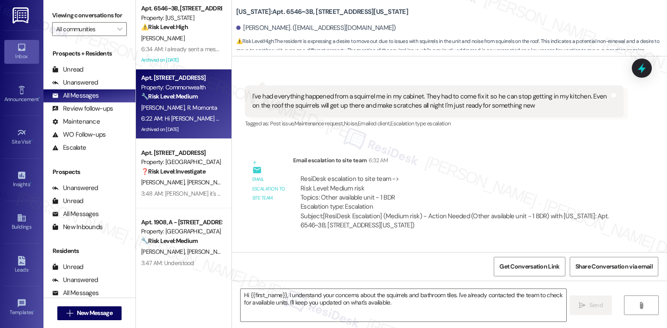
type textarea "Fetching suggested responses. Please feel free to read through the conversation…"
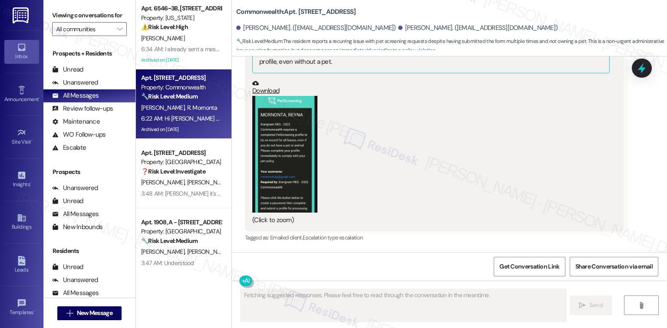
scroll to position [18477, 0]
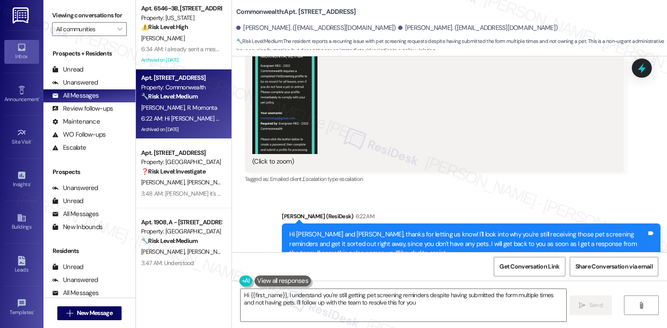
type textarea "Hi {{first_name}}, I understand you're still getting pet screening reminders de…"
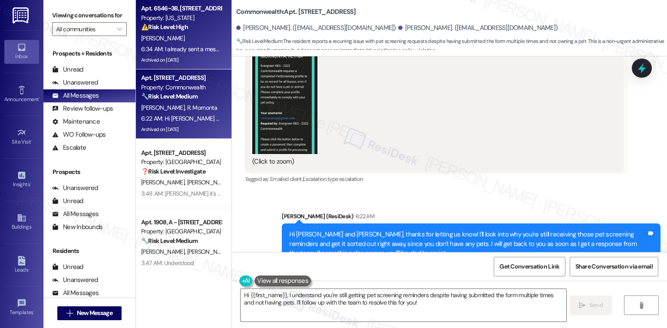
click at [180, 42] on div "[PERSON_NAME]" at bounding box center [181, 38] width 82 height 11
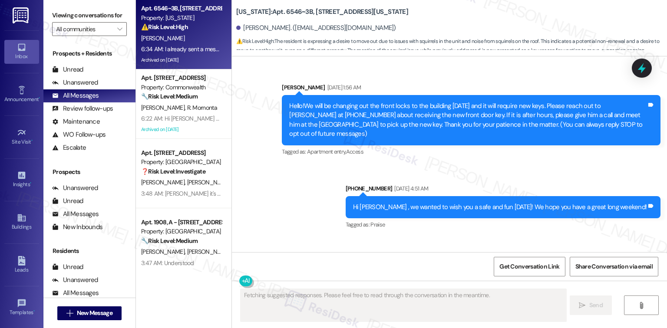
scroll to position [8436, 0]
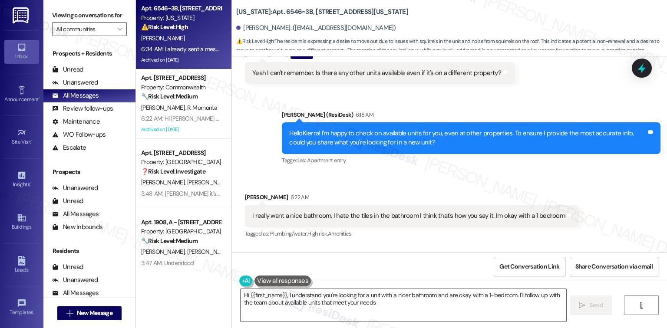
type textarea "Hi {{first_name}}, I understand you're looking for a unit with a nicer bathroom…"
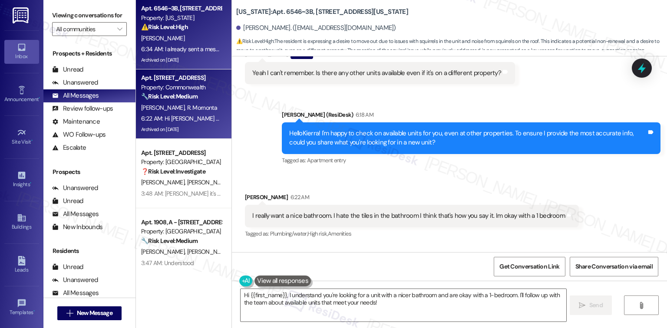
click at [191, 98] on strong "🔧 Risk Level: Medium" at bounding box center [169, 96] width 56 height 8
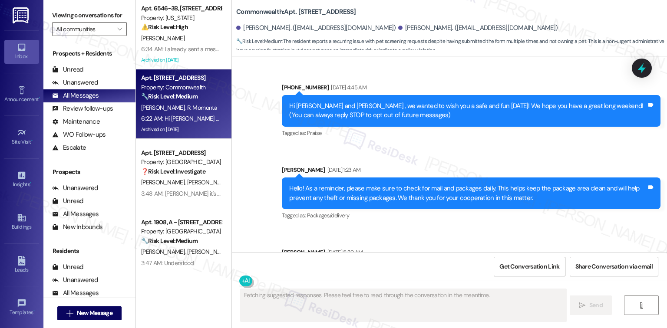
scroll to position [18477, 0]
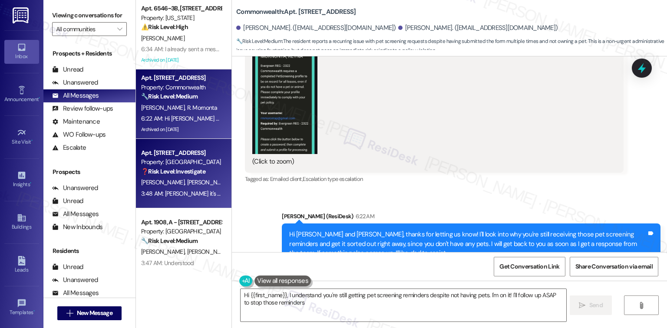
type textarea "Hi {{first_name}}, I understand you're still getting pet screening reminders de…"
click at [194, 156] on div "Apt. [STREET_ADDRESS]" at bounding box center [181, 152] width 80 height 9
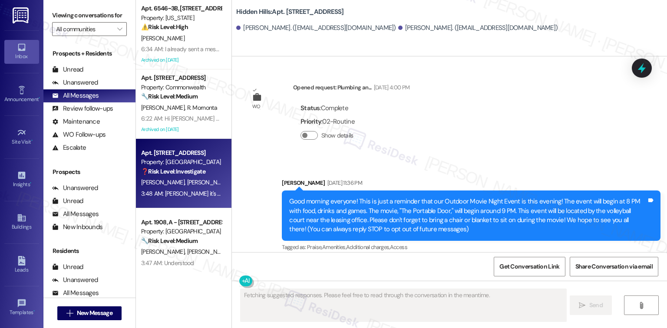
scroll to position [16187, 0]
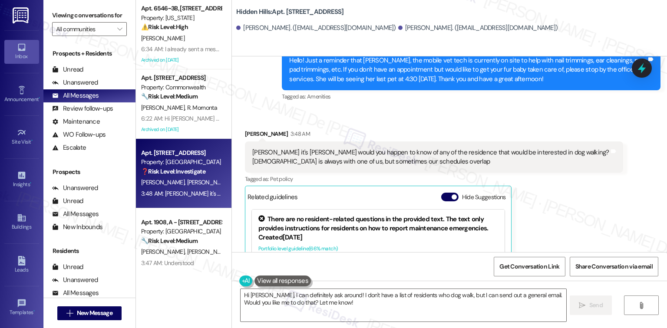
type textarea "Hi [PERSON_NAME], I can definitely ask around! I don't have a list of residents…"
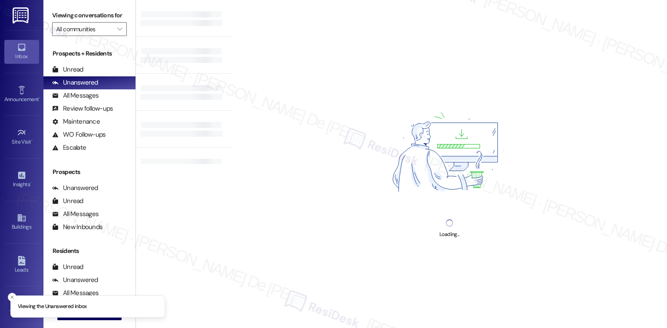
scroll to position [83, 0]
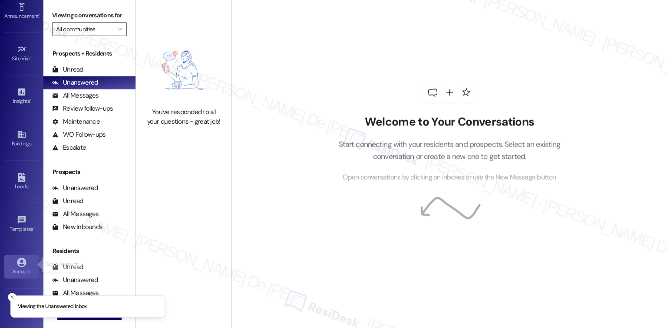
click at [22, 264] on icon at bounding box center [21, 262] width 9 height 9
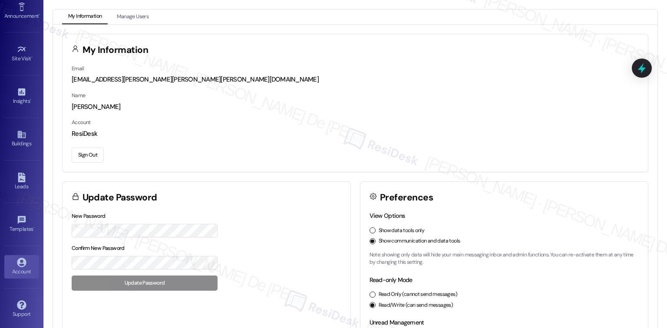
click at [92, 151] on button "Sign Out" at bounding box center [88, 155] width 32 height 15
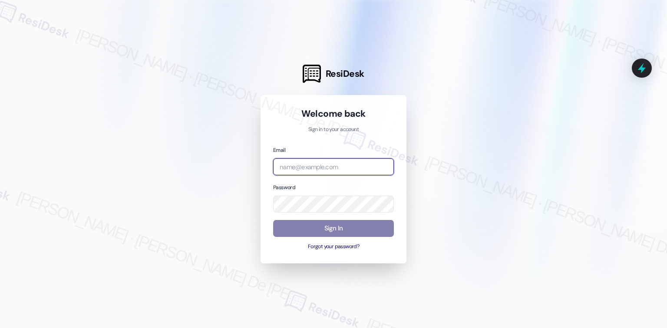
click at [327, 171] on input "email" at bounding box center [333, 166] width 121 height 17
paste input "[EMAIL_ADDRESS][PERSON_NAME][PERSON_NAME][PERSON_NAME][DOMAIN_NAME]"
type input "[EMAIL_ADDRESS][PERSON_NAME][PERSON_NAME][PERSON_NAME][DOMAIN_NAME]"
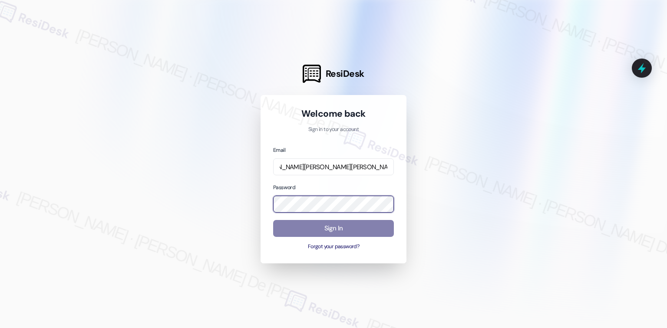
scroll to position [0, 0]
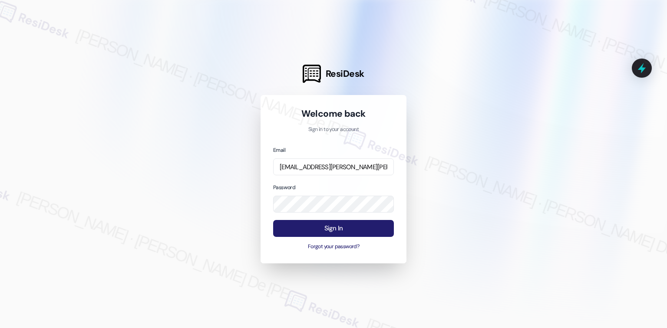
click at [345, 222] on button "Sign In" at bounding box center [333, 228] width 121 height 17
